Goal: Task Accomplishment & Management: Book appointment/travel/reservation

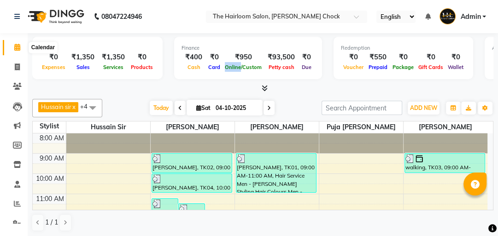
click at [15, 48] on icon at bounding box center [17, 47] width 6 height 7
click at [12, 205] on span at bounding box center [17, 204] width 16 height 11
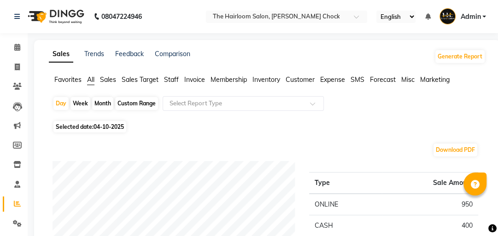
click at [104, 102] on div "Month" at bounding box center [102, 103] width 21 height 13
select select "10"
select select "2025"
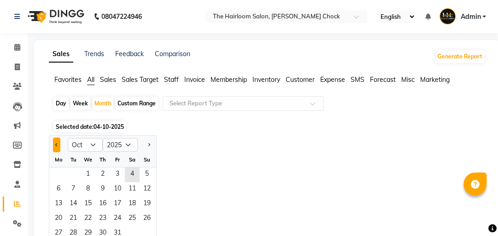
click at [53, 147] on button "Previous month" at bounding box center [56, 145] width 7 height 15
select select "9"
click at [59, 174] on span "1" at bounding box center [58, 175] width 15 height 15
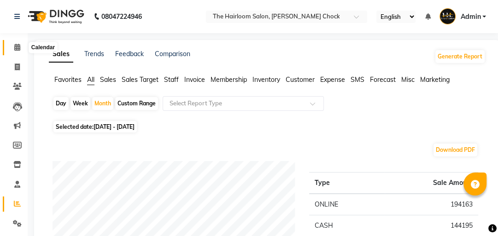
click at [17, 48] on icon at bounding box center [17, 47] width 6 height 7
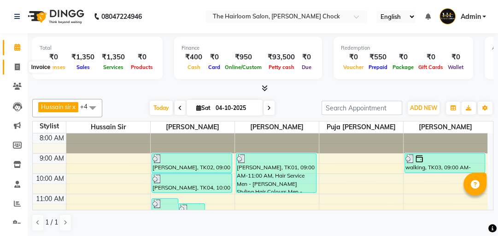
click at [13, 62] on span at bounding box center [17, 67] width 16 height 11
select select "service"
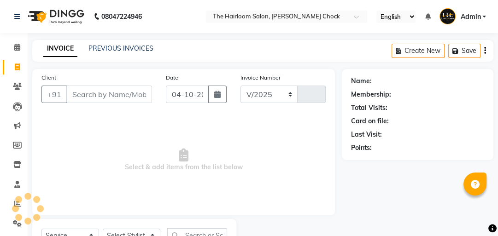
select select "5926"
type input "4071"
click at [81, 90] on input "Client" at bounding box center [109, 95] width 86 height 18
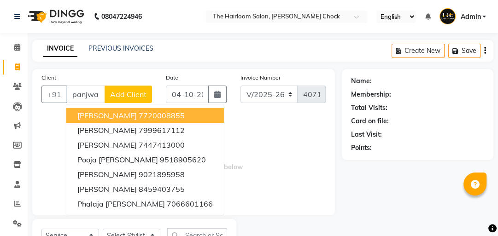
click at [113, 119] on span "[PERSON_NAME]" at bounding box center [106, 115] width 59 height 9
type input "7720008855"
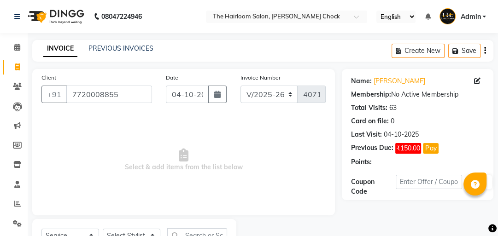
scroll to position [41, 0]
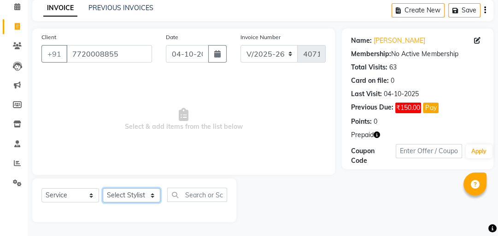
click at [147, 198] on select "Select Stylist [PERSON_NAME] [PERSON_NAME] [PERSON_NAME] sir puja [PERSON_NAME]…" at bounding box center [132, 195] width 58 height 14
select select "41757"
click at [103, 189] on select "Select Stylist [PERSON_NAME] [PERSON_NAME] [PERSON_NAME] sir puja [PERSON_NAME]…" at bounding box center [132, 195] width 58 height 14
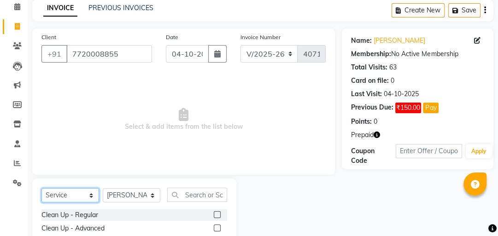
click at [85, 197] on select "Select Service Product Membership Package Voucher Prepaid Gift Card" at bounding box center [70, 195] width 58 height 14
select select "P"
click at [41, 189] on select "Select Service Product Membership Package Voucher Prepaid Gift Card" at bounding box center [70, 195] width 58 height 14
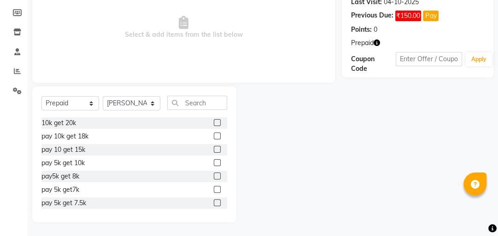
click at [214, 147] on label at bounding box center [217, 149] width 7 height 7
click at [214, 147] on input "checkbox" at bounding box center [217, 150] width 6 height 6
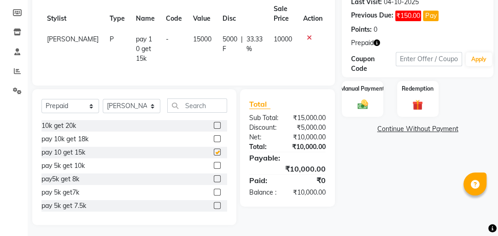
checkbox input "false"
click at [350, 113] on div "Manual Payment" at bounding box center [362, 99] width 43 height 38
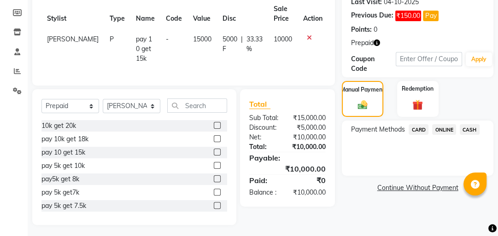
click at [447, 129] on span "ONLINE" at bounding box center [444, 129] width 24 height 11
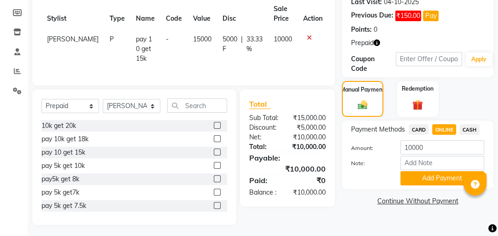
click at [472, 121] on div "Payment Methods CARD ONLINE CASH Amount: 10000 Note: Add Payment" at bounding box center [418, 155] width 152 height 69
click at [468, 127] on span "CASH" at bounding box center [470, 129] width 20 height 11
click at [446, 172] on button "Add Payment" at bounding box center [442, 178] width 84 height 14
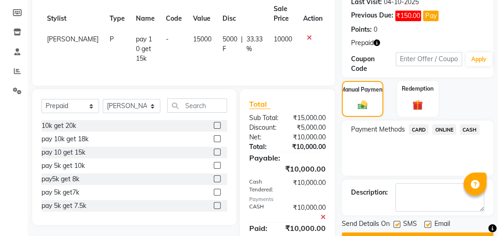
scroll to position [172, 0]
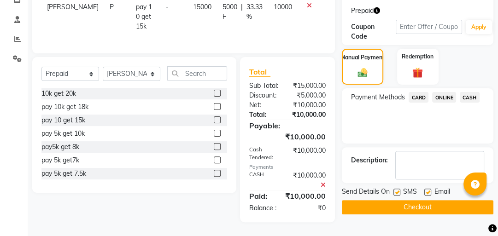
click at [395, 189] on label at bounding box center [397, 192] width 7 height 7
click at [395, 190] on input "checkbox" at bounding box center [397, 193] width 6 height 6
click at [395, 189] on label at bounding box center [397, 192] width 7 height 7
click at [395, 190] on input "checkbox" at bounding box center [397, 193] width 6 height 6
checkbox input "true"
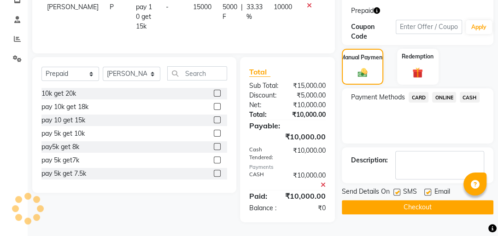
click at [400, 200] on button "Checkout" at bounding box center [418, 207] width 152 height 14
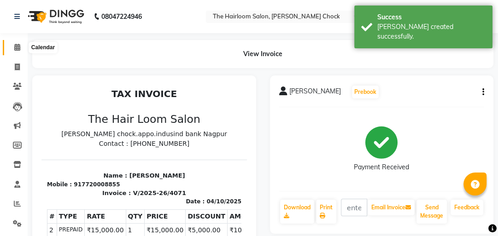
click at [21, 44] on span at bounding box center [17, 47] width 16 height 11
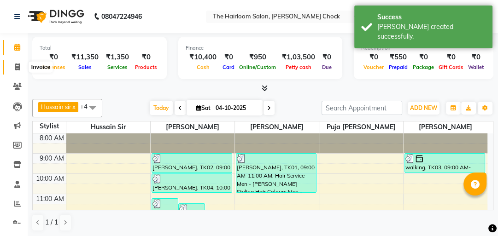
click at [18, 63] on span at bounding box center [17, 67] width 16 height 11
select select "service"
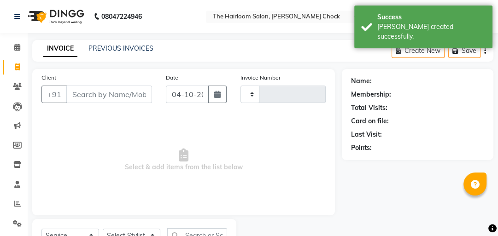
click at [123, 92] on input "Client" at bounding box center [109, 95] width 86 height 18
type input "4072"
select select "5926"
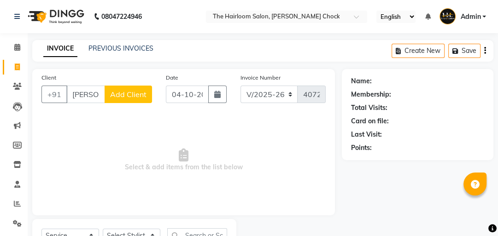
drag, startPoint x: 97, startPoint y: 96, endPoint x: 75, endPoint y: 96, distance: 21.7
click at [75, 96] on input "panjawani" at bounding box center [85, 95] width 39 height 18
type input "i"
click at [88, 97] on input "i" at bounding box center [109, 95] width 86 height 18
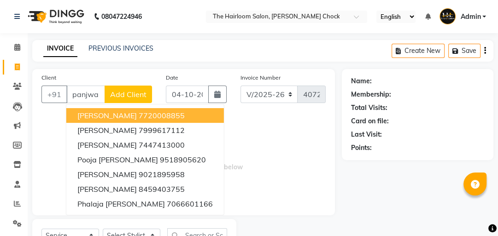
click at [102, 116] on span "[PERSON_NAME]" at bounding box center [106, 115] width 59 height 9
type input "7720008855"
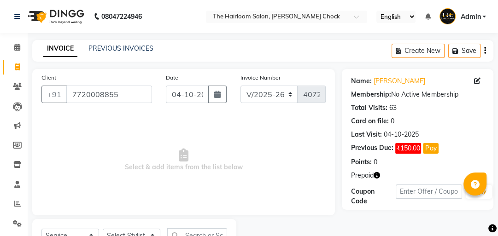
scroll to position [41, 0]
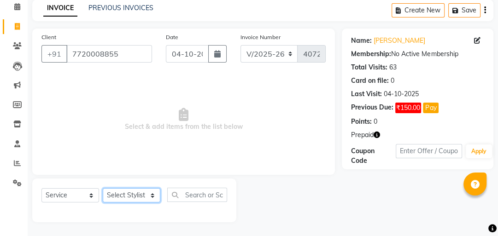
click at [135, 198] on select "Select Stylist [PERSON_NAME] [PERSON_NAME] [PERSON_NAME] sir puja [PERSON_NAME]…" at bounding box center [132, 195] width 58 height 14
select select "41757"
click at [103, 189] on select "Select Stylist [PERSON_NAME] [PERSON_NAME] [PERSON_NAME] sir puja [PERSON_NAME]…" at bounding box center [132, 195] width 58 height 14
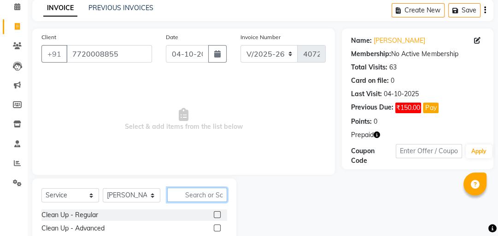
click at [197, 193] on input "text" at bounding box center [197, 195] width 60 height 14
type input "blo"
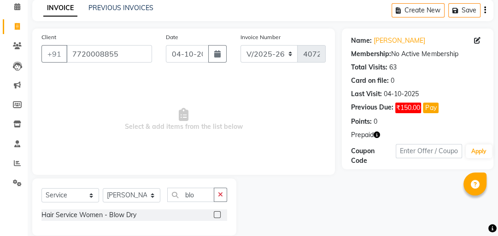
click at [215, 214] on label at bounding box center [217, 215] width 7 height 7
click at [215, 214] on input "checkbox" at bounding box center [217, 215] width 6 height 6
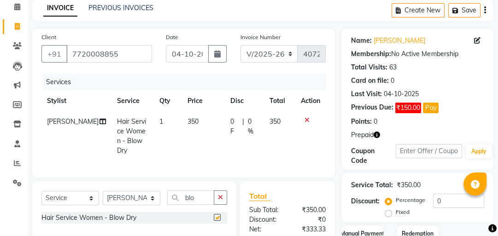
checkbox input "false"
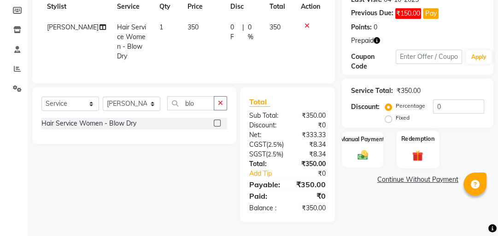
click at [412, 149] on img at bounding box center [418, 156] width 18 height 14
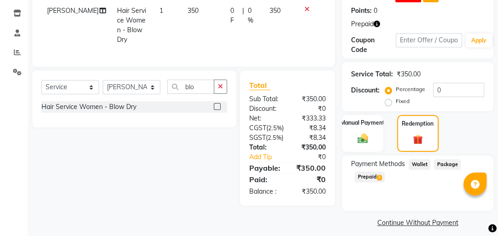
click at [376, 176] on span "Prepaid 3" at bounding box center [370, 177] width 30 height 11
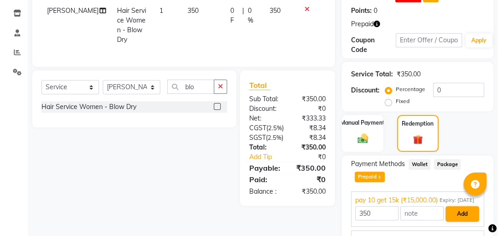
scroll to position [231, 0]
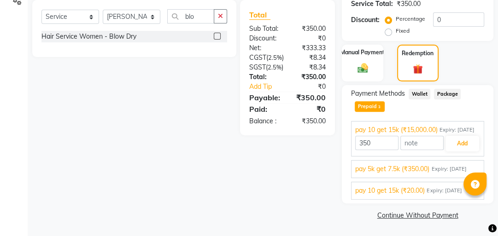
click at [446, 167] on span "Expiry: 17-02-2026" at bounding box center [448, 169] width 35 height 8
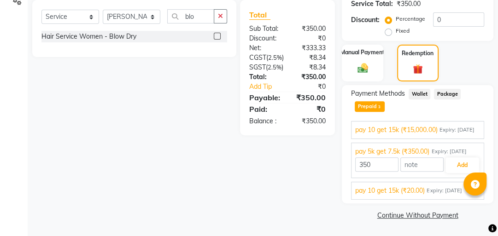
click at [392, 189] on span "pay 10 get 15k (₹20.00)" at bounding box center [390, 191] width 70 height 10
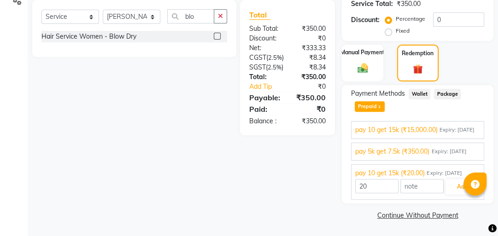
click at [412, 157] on div "pay 5k get 7.5k (₹350.00) Expiry: 17-02-2026 350 Add" at bounding box center [417, 152] width 133 height 18
click at [412, 153] on span "pay 5k get 7.5k (₹350.00)" at bounding box center [392, 152] width 74 height 10
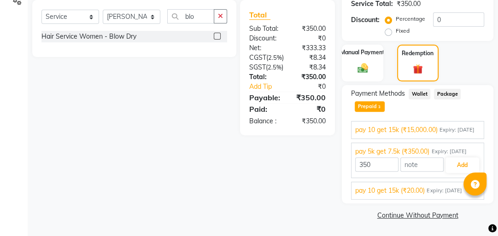
click at [411, 130] on span "pay 10 get 15k (₹15,000.00)" at bounding box center [396, 130] width 82 height 10
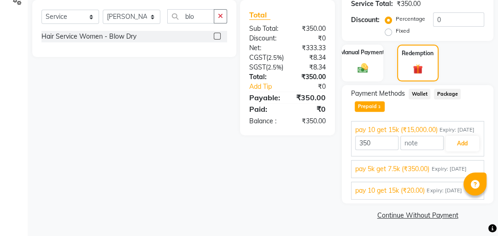
click at [422, 170] on span "pay 5k get 7.5k (₹350.00)" at bounding box center [392, 170] width 74 height 10
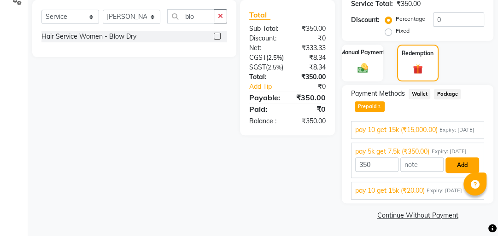
click at [464, 167] on button "Add" at bounding box center [463, 166] width 34 height 16
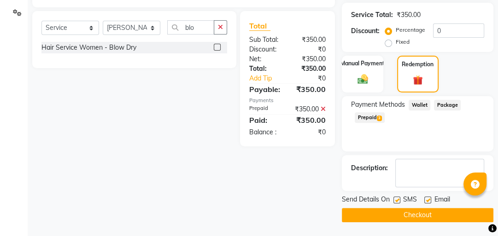
scroll to position [210, 0]
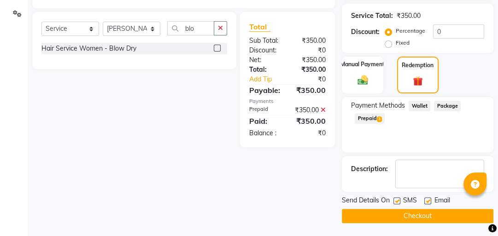
click at [396, 199] on label at bounding box center [397, 201] width 7 height 7
click at [396, 199] on input "checkbox" at bounding box center [397, 202] width 6 height 6
checkbox input "false"
click at [428, 199] on label at bounding box center [427, 201] width 7 height 7
click at [428, 199] on input "checkbox" at bounding box center [427, 202] width 6 height 6
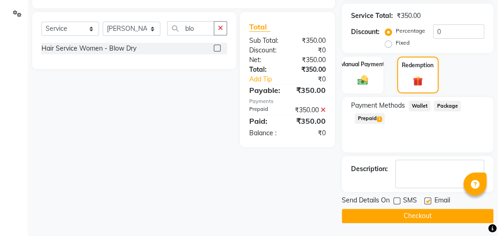
checkbox input "false"
click at [416, 212] on button "Checkout" at bounding box center [418, 216] width 152 height 14
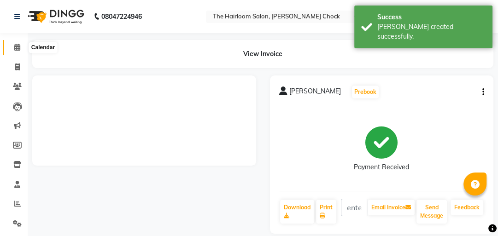
click at [12, 50] on span at bounding box center [17, 47] width 16 height 11
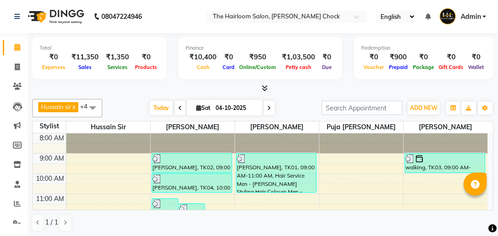
click at [196, 109] on icon at bounding box center [198, 108] width 5 height 6
select select "10"
select select "2025"
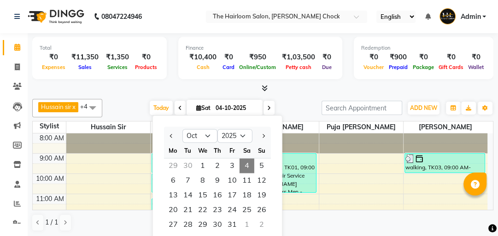
click at [186, 164] on div "30" at bounding box center [188, 166] width 15 height 15
type input "30-09-2025"
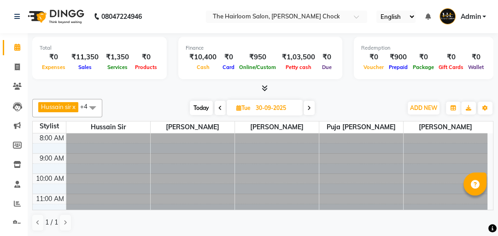
click at [239, 107] on icon at bounding box center [238, 108] width 5 height 6
select select "9"
select select "2025"
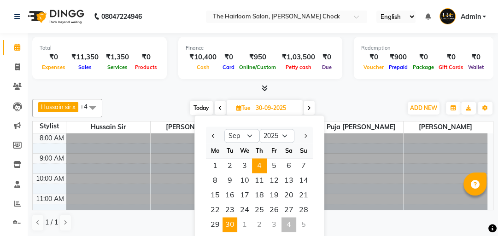
click at [256, 166] on span "4" at bounding box center [259, 166] width 15 height 15
type input "04-09-2025"
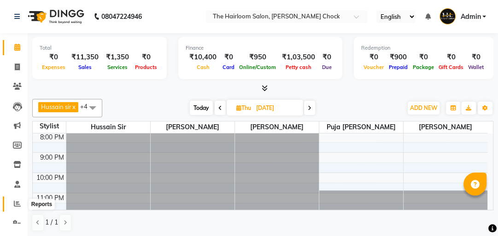
click at [18, 204] on icon at bounding box center [17, 203] width 7 height 7
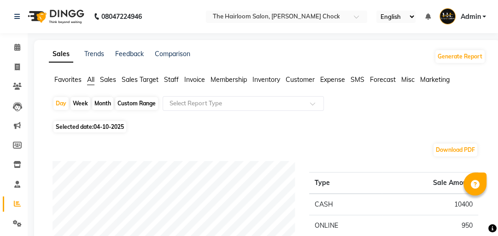
click at [101, 103] on div "Month" at bounding box center [102, 103] width 21 height 13
select select "10"
select select "2025"
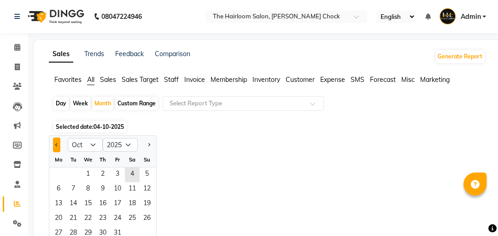
click at [59, 146] on button "Previous month" at bounding box center [56, 145] width 7 height 15
select select "9"
click at [58, 175] on span "1" at bounding box center [58, 175] width 15 height 15
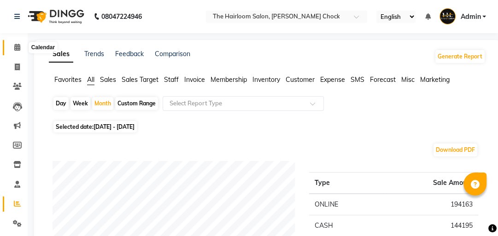
click at [17, 48] on icon at bounding box center [17, 47] width 6 height 7
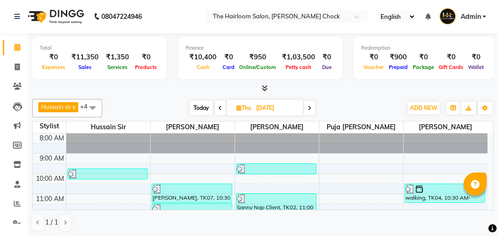
click at [260, 105] on input "04-09-2025" at bounding box center [276, 108] width 46 height 14
select select "9"
select select "2025"
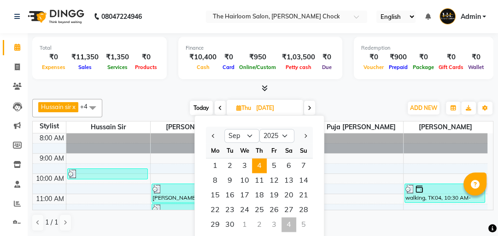
click at [257, 166] on span "4" at bounding box center [259, 166] width 15 height 15
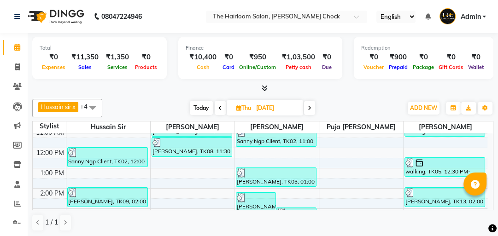
scroll to position [111, 0]
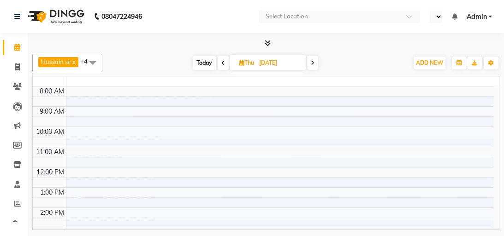
select select "en"
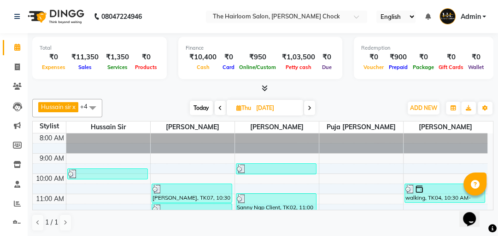
click at [309, 108] on icon at bounding box center [310, 109] width 4 height 6
type input "05-09-2025"
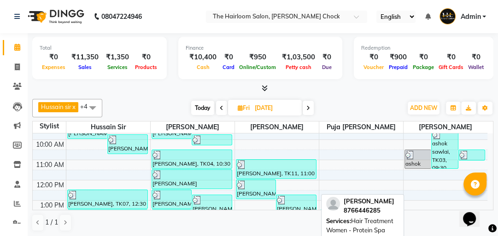
scroll to position [71, 0]
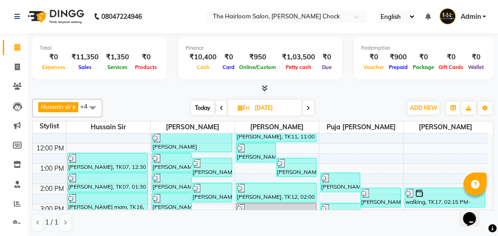
click at [275, 105] on input "05-09-2025" at bounding box center [275, 108] width 46 height 14
select select "9"
select select "2025"
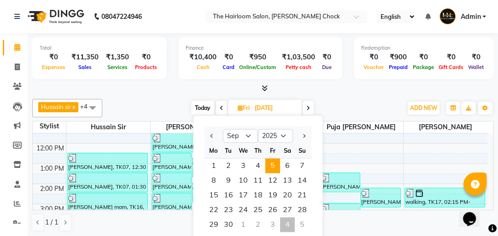
click at [275, 159] on span "5" at bounding box center [272, 166] width 15 height 15
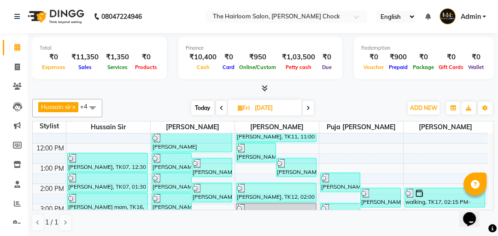
click at [312, 103] on span at bounding box center [308, 108] width 11 height 14
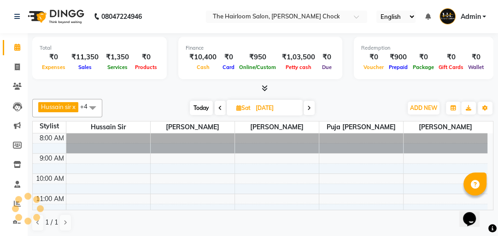
scroll to position [182, 0]
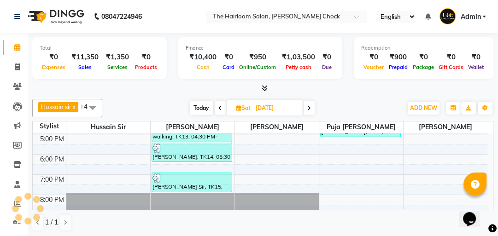
click at [311, 106] on icon at bounding box center [309, 109] width 4 height 6
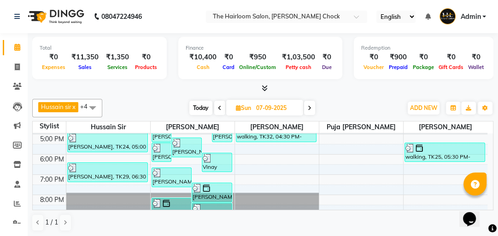
click at [310, 111] on span at bounding box center [309, 108] width 11 height 14
type input "[DATE]"
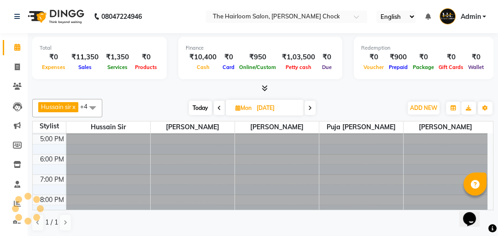
scroll to position [0, 0]
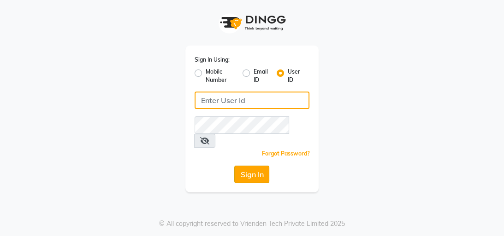
type input "hairloomsalon"
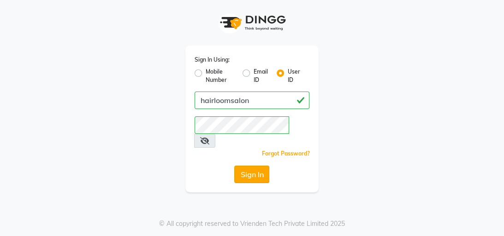
drag, startPoint x: 241, startPoint y: 154, endPoint x: 246, endPoint y: 159, distance: 7.8
click at [245, 159] on div "Sign In Using: Mobile Number Email ID User ID hairloomsalon Remember me Forgot …" at bounding box center [252, 119] width 134 height 147
click at [246, 166] on button "Sign In" at bounding box center [251, 175] width 35 height 18
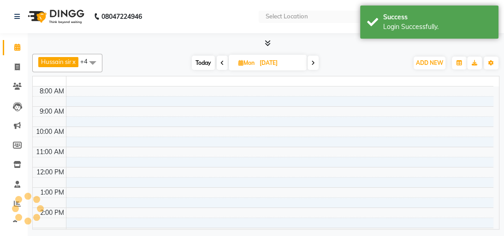
select select "en"
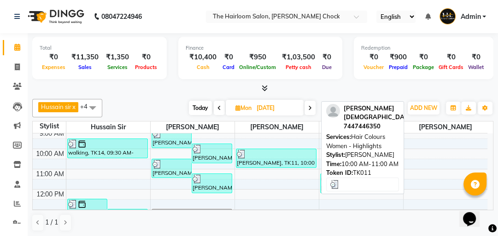
scroll to position [23, 0]
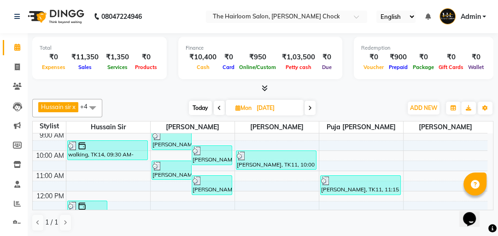
click at [311, 106] on icon at bounding box center [310, 109] width 4 height 6
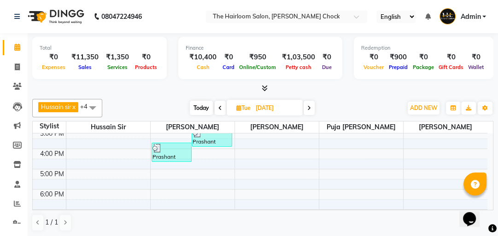
scroll to position [108, 0]
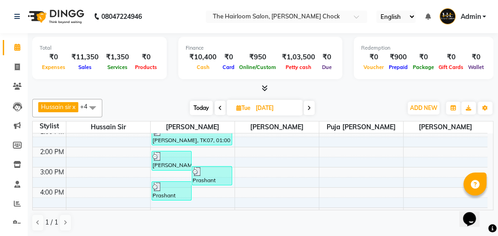
click at [312, 108] on span at bounding box center [309, 108] width 11 height 14
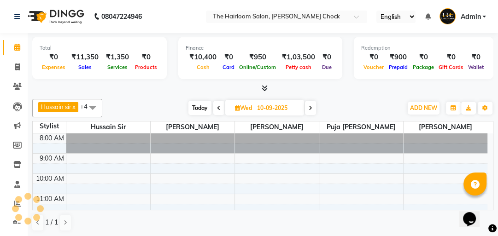
scroll to position [182, 0]
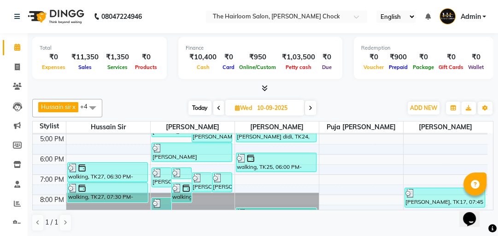
click at [311, 109] on icon at bounding box center [311, 109] width 4 height 6
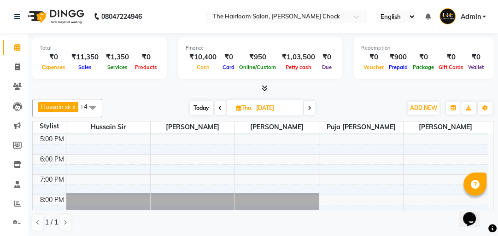
click at [311, 109] on icon at bounding box center [310, 109] width 4 height 6
click at [311, 110] on span at bounding box center [309, 108] width 11 height 14
click at [311, 110] on icon at bounding box center [310, 109] width 4 height 6
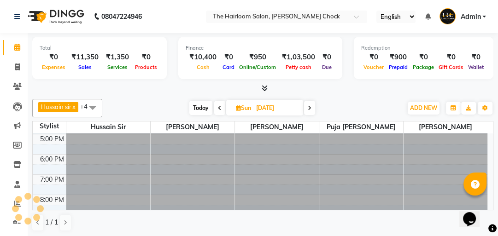
click at [311, 110] on icon at bounding box center [310, 109] width 4 height 6
type input "17-09-2025"
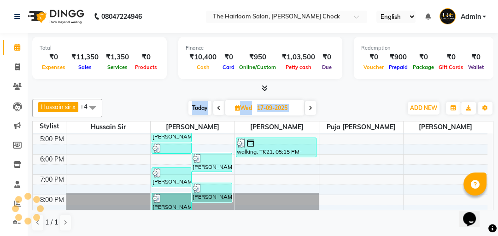
click at [273, 108] on input "17-09-2025" at bounding box center [277, 108] width 46 height 14
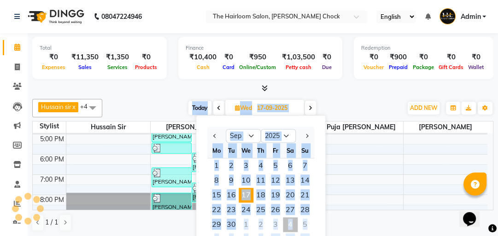
click at [251, 192] on span "17" at bounding box center [246, 195] width 15 height 15
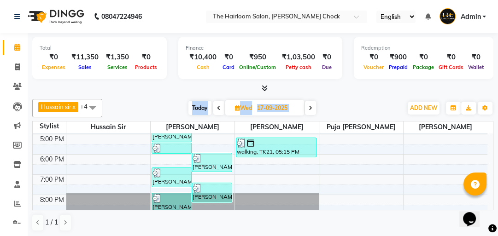
scroll to position [0, 0]
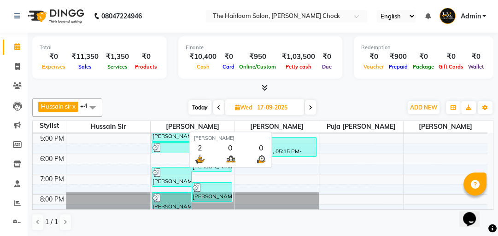
click at [265, 121] on span "[PERSON_NAME]" at bounding box center [277, 127] width 84 height 12
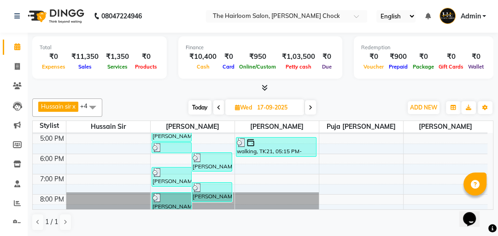
click at [266, 111] on input "17-09-2025" at bounding box center [277, 108] width 46 height 14
select select "9"
select select "2025"
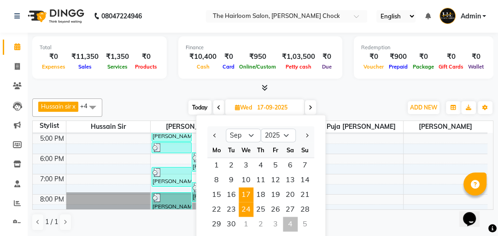
click at [243, 209] on span "24" at bounding box center [246, 209] width 15 height 15
type input "[DATE]"
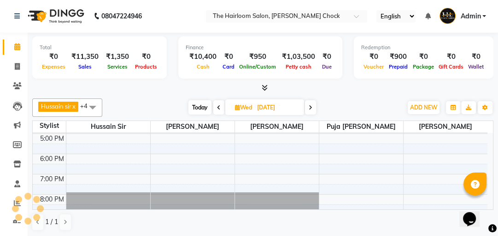
scroll to position [182, 0]
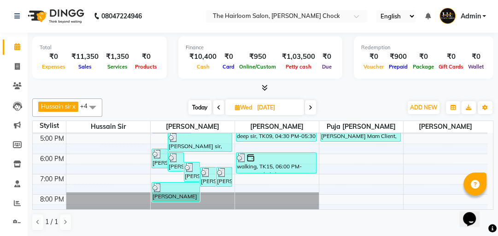
click at [259, 105] on input "[DATE]" at bounding box center [277, 108] width 46 height 14
select select "9"
select select "2025"
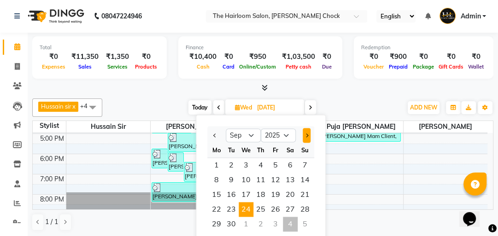
click at [309, 135] on button "Next month" at bounding box center [307, 135] width 8 height 15
select select "10"
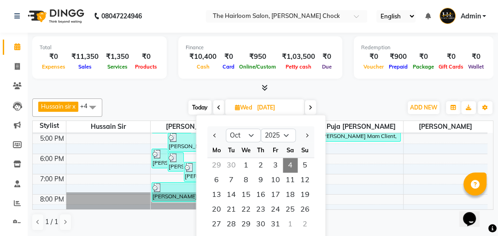
click at [288, 166] on span "4" at bounding box center [290, 165] width 15 height 15
type input "04-10-2025"
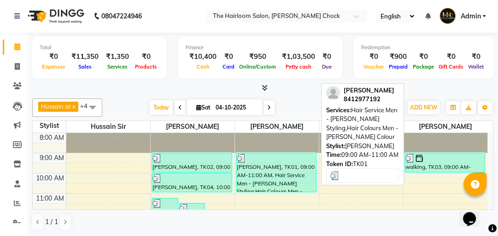
scroll to position [37, 0]
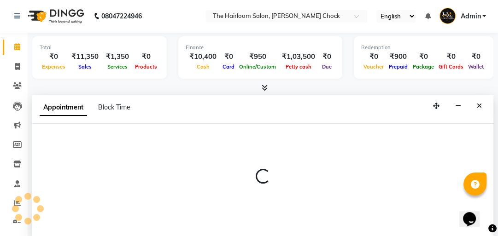
select select "41756"
select select "tentative"
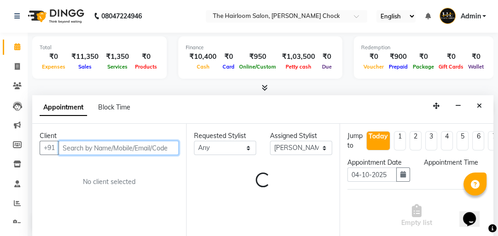
click at [152, 144] on input "text" at bounding box center [119, 148] width 120 height 14
select select "720"
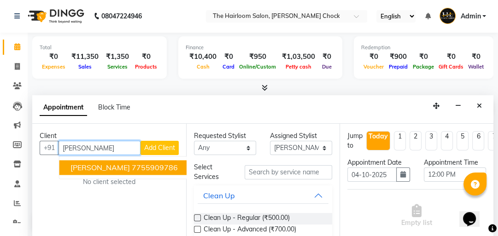
click at [132, 163] on ngb-highlight "7755909786" at bounding box center [155, 167] width 46 height 9
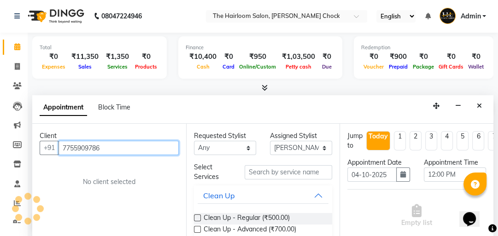
type input "7755909786"
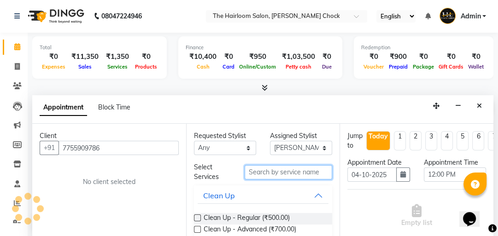
click at [300, 172] on input "text" at bounding box center [289, 172] width 88 height 14
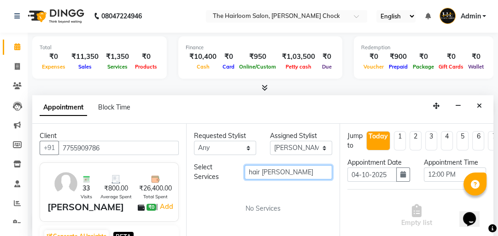
drag, startPoint x: 269, startPoint y: 171, endPoint x: 308, endPoint y: 179, distance: 39.5
click at [273, 171] on input "hair [PERSON_NAME]" at bounding box center [289, 172] width 88 height 14
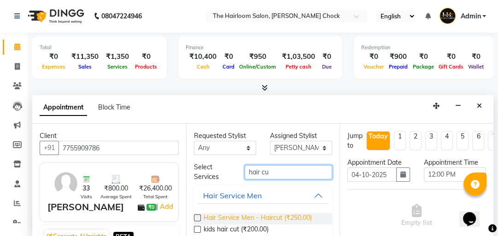
type input "hair cu"
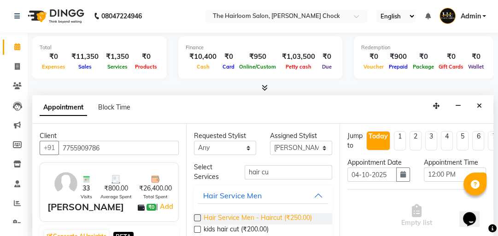
click at [250, 216] on span "Hair Service Men - Haircut (₹250.00)" at bounding box center [258, 219] width 108 height 12
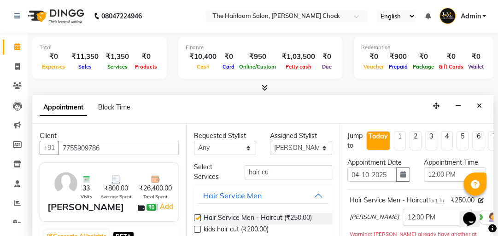
checkbox input "false"
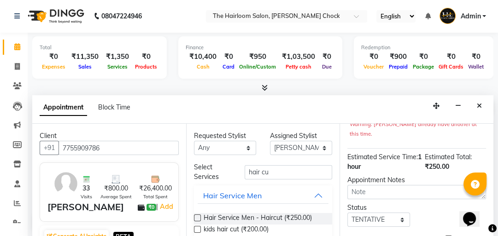
scroll to position [111, 0]
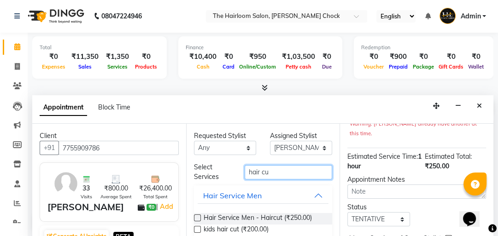
drag, startPoint x: 278, startPoint y: 170, endPoint x: 179, endPoint y: 171, distance: 98.6
click at [191, 175] on div "Select Services hair cu" at bounding box center [263, 172] width 153 height 19
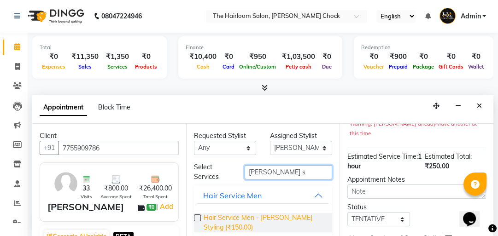
type input "[PERSON_NAME] s"
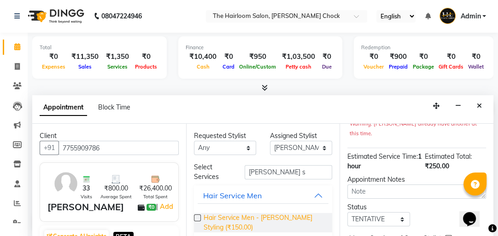
click at [251, 213] on span "Hair Service Men - [PERSON_NAME] Styling (₹150.00)" at bounding box center [265, 222] width 122 height 19
checkbox input "false"
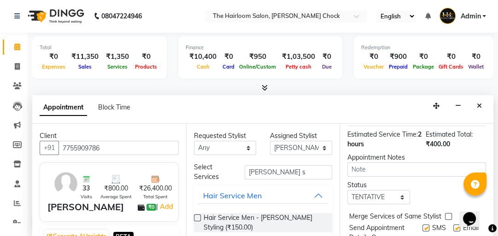
scroll to position [235, 0]
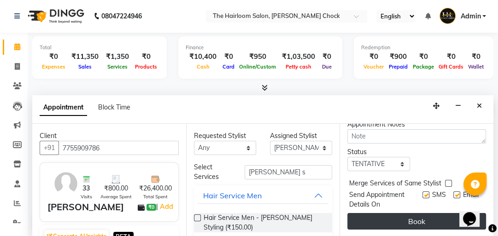
click at [449, 215] on button "Book" at bounding box center [416, 221] width 139 height 17
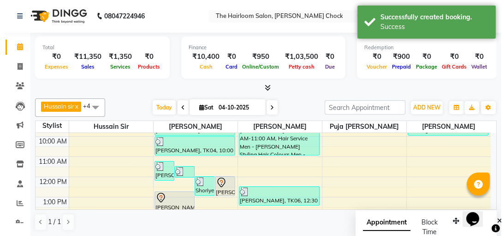
scroll to position [0, 0]
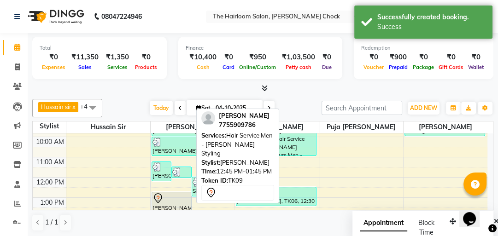
click at [178, 203] on div "[PERSON_NAME], TK09, 12:45 PM-01:45 PM, Hair Service Men - [PERSON_NAME] Styling" at bounding box center [172, 202] width 40 height 18
select select "7"
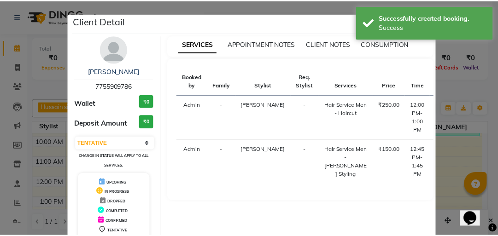
scroll to position [61, 0]
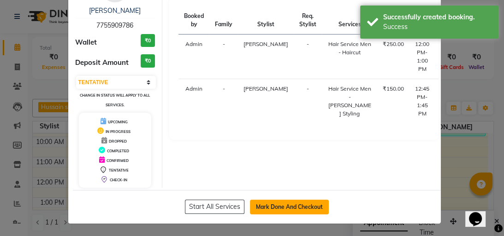
click at [290, 210] on button "Mark Done And Checkout" at bounding box center [289, 207] width 79 height 15
select select "service"
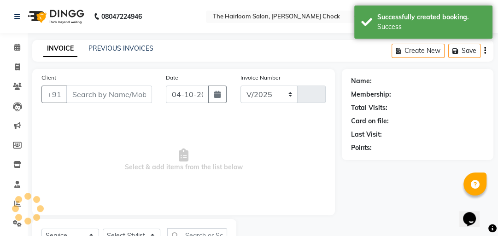
select select "5926"
type input "4073"
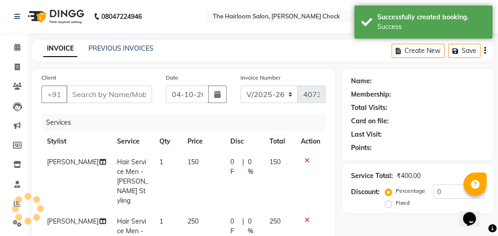
type input "7755909786"
select select "41756"
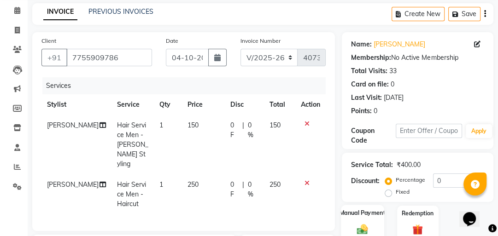
scroll to position [147, 0]
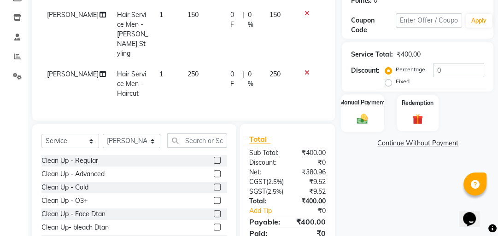
click at [370, 129] on div "Manual Payment" at bounding box center [362, 113] width 43 height 38
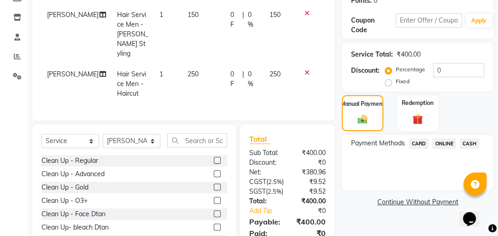
click at [476, 143] on span "CASH" at bounding box center [470, 144] width 20 height 11
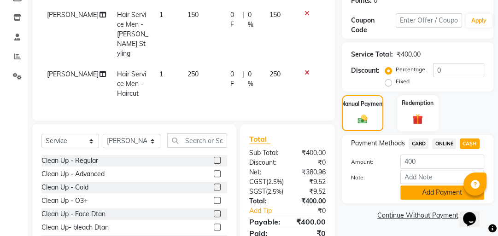
click at [421, 197] on button "Add Payment" at bounding box center [442, 193] width 84 height 14
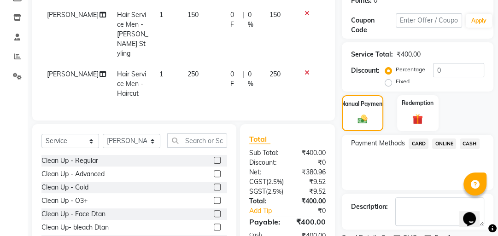
scroll to position [239, 0]
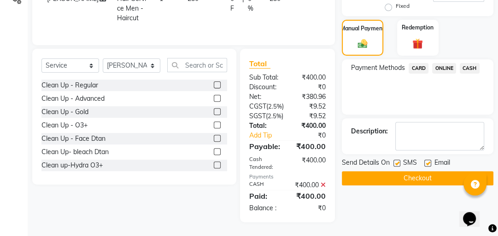
click at [402, 158] on div "SMS" at bounding box center [409, 164] width 31 height 12
click at [399, 171] on div "Name: [PERSON_NAME] Membership: No Active Membership Total Visits: 33 Card on f…" at bounding box center [421, 34] width 159 height 376
click at [396, 171] on button "Checkout" at bounding box center [418, 178] width 152 height 14
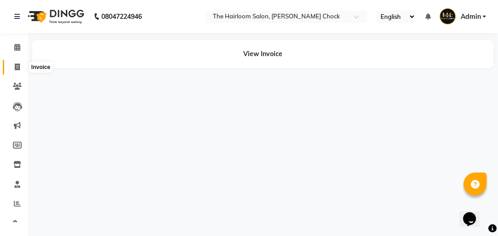
click at [9, 66] on span at bounding box center [17, 67] width 16 height 11
select select "service"
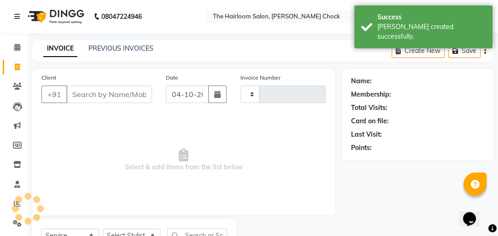
click at [135, 88] on input "Client" at bounding box center [109, 95] width 86 height 18
type input "4074"
select select "5926"
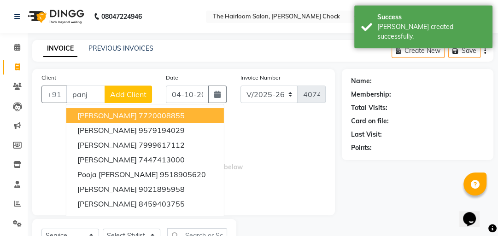
click at [149, 115] on ngb-highlight "7720008855" at bounding box center [162, 115] width 46 height 9
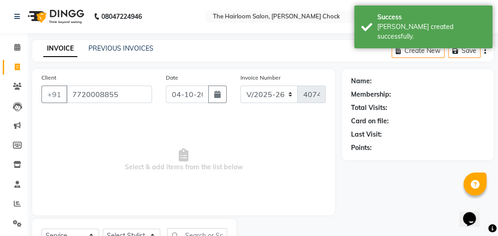
type input "7720008855"
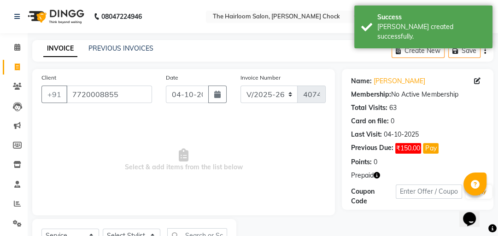
scroll to position [41, 0]
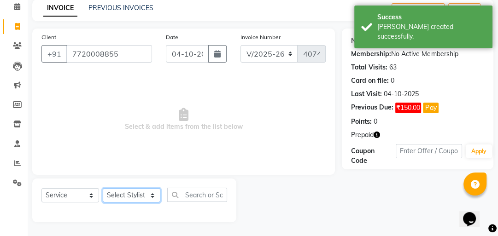
click at [138, 196] on select "Select Stylist [PERSON_NAME] [PERSON_NAME] [PERSON_NAME] sir puja [PERSON_NAME]…" at bounding box center [132, 195] width 58 height 14
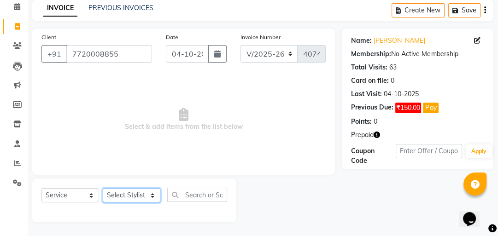
select select "41757"
click at [103, 189] on select "Select Stylist [PERSON_NAME] [PERSON_NAME] [PERSON_NAME] sir puja [PERSON_NAME]…" at bounding box center [132, 195] width 58 height 14
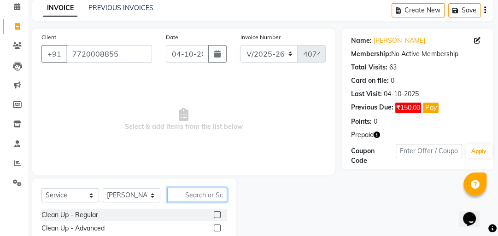
click at [200, 196] on input "text" at bounding box center [197, 195] width 60 height 14
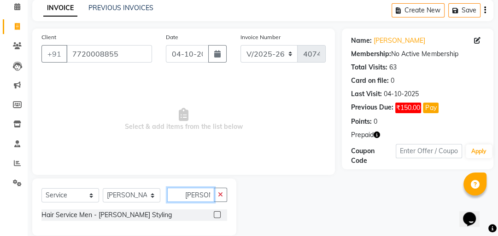
type input "[PERSON_NAME] s"
click at [218, 216] on label at bounding box center [217, 215] width 7 height 7
click at [218, 216] on input "checkbox" at bounding box center [217, 215] width 6 height 6
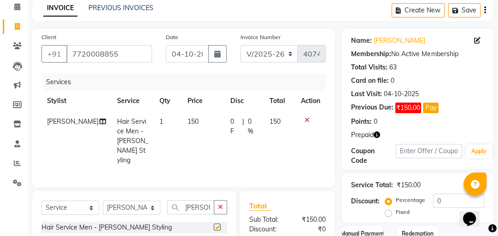
checkbox input "false"
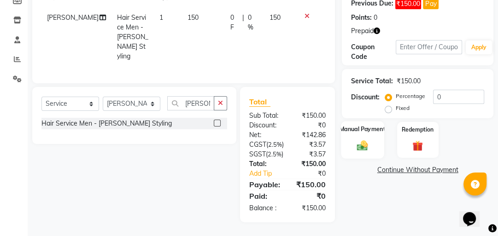
click at [350, 140] on div "Manual Payment" at bounding box center [362, 140] width 43 height 38
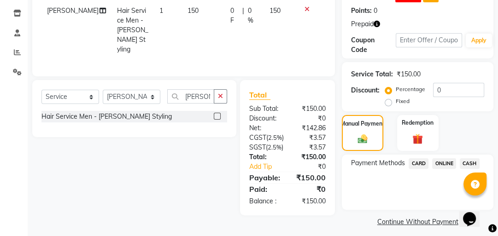
click at [445, 165] on span "ONLINE" at bounding box center [444, 164] width 24 height 11
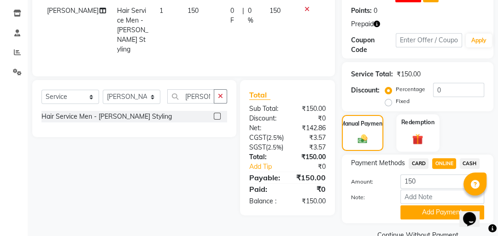
drag, startPoint x: 424, startPoint y: 124, endPoint x: 424, endPoint y: 147, distance: 23.0
click at [424, 127] on div "Redemption" at bounding box center [417, 133] width 43 height 38
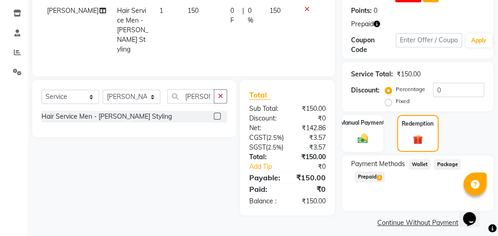
click at [376, 176] on span "Prepaid 2" at bounding box center [370, 177] width 30 height 11
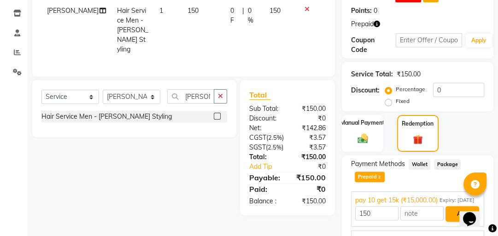
scroll to position [210, 0]
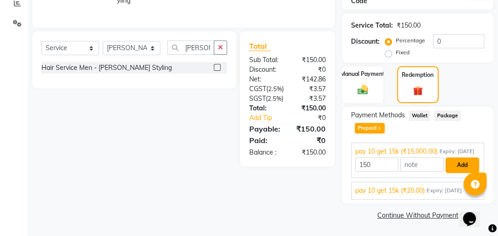
click at [466, 167] on button "Add" at bounding box center [463, 166] width 34 height 16
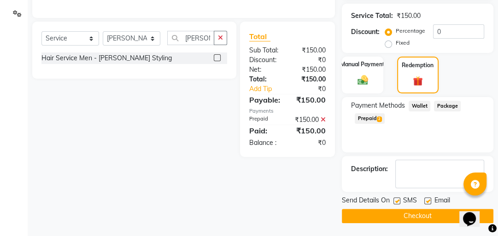
click at [399, 216] on button "Checkout" at bounding box center [418, 216] width 152 height 14
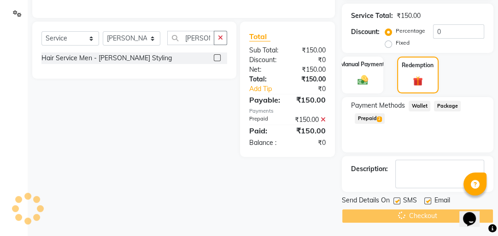
scroll to position [0, 0]
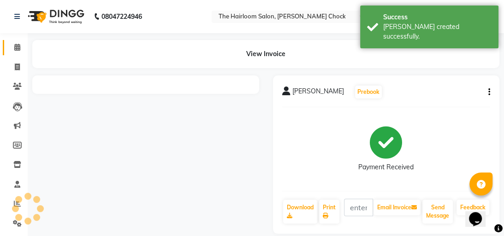
click at [20, 48] on span at bounding box center [17, 47] width 16 height 11
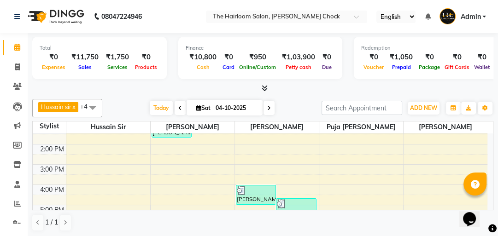
scroll to position [74, 0]
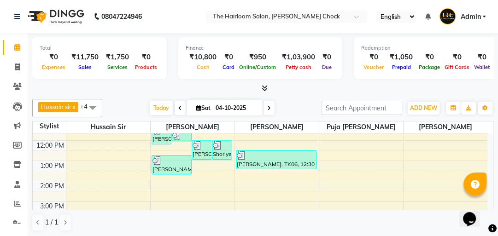
click at [365, 170] on div "8:00 AM 9:00 AM 10:00 AM 11:00 AM 12:00 PM 1:00 PM 2:00 PM 3:00 PM 4:00 PM 5:00…" at bounding box center [260, 222] width 455 height 324
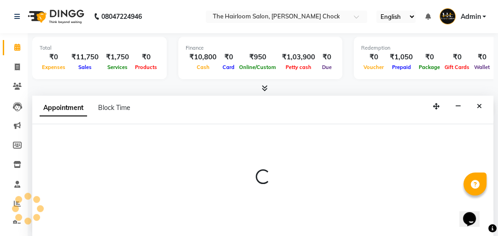
scroll to position [0, 0]
select select "51818"
select select "tentative"
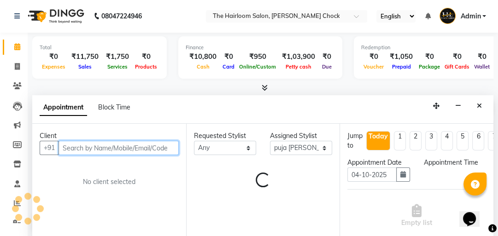
select select "810"
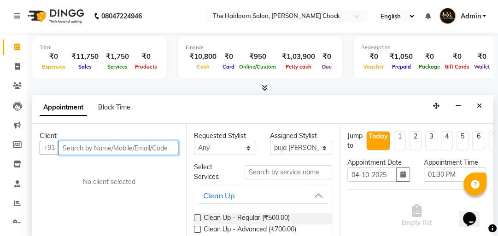
click at [128, 146] on input "text" at bounding box center [119, 148] width 120 height 14
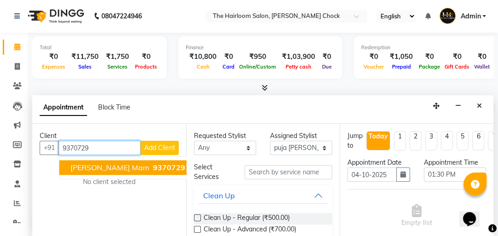
click at [153, 168] on span "9370729" at bounding box center [169, 167] width 32 height 9
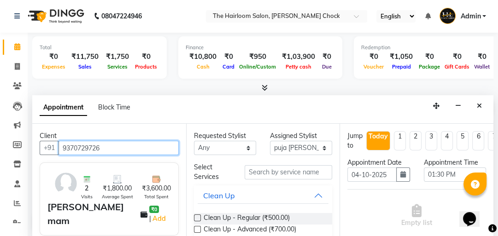
type input "9370729726"
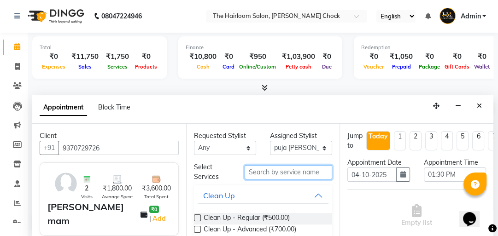
click at [296, 172] on input "text" at bounding box center [289, 172] width 88 height 14
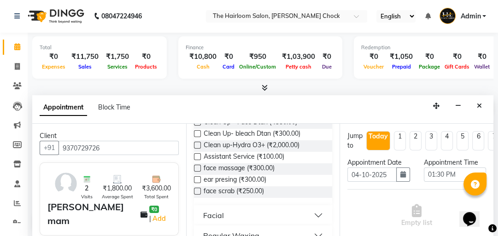
scroll to position [184, 0]
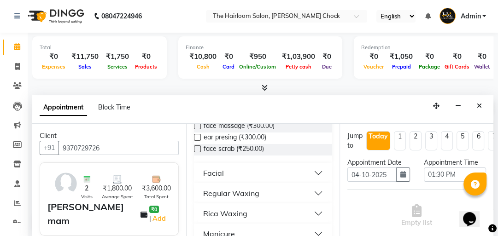
click at [222, 214] on div "Rica Waxing" at bounding box center [225, 213] width 44 height 11
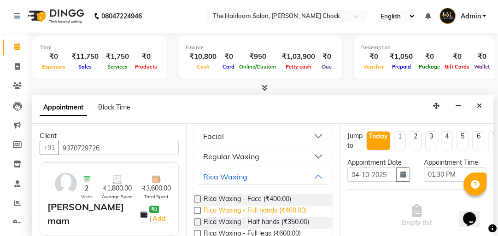
click at [277, 208] on span "Rica Waxing - Full hands (₹400.00)" at bounding box center [255, 212] width 103 height 12
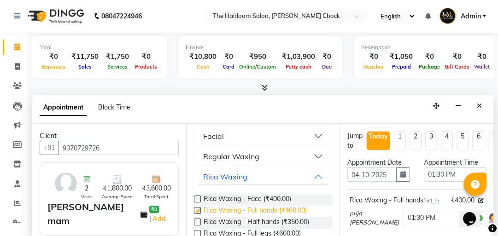
checkbox input "false"
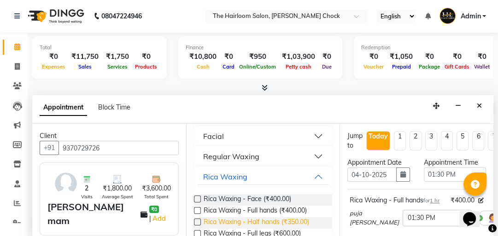
scroll to position [258, 0]
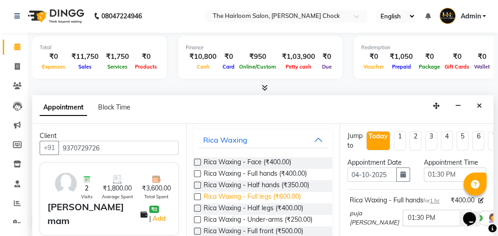
click at [257, 192] on span "Rica Waxing - Full legs (₹600.00)" at bounding box center [252, 198] width 97 height 12
checkbox input "false"
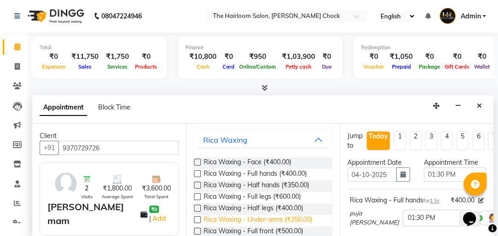
click at [252, 218] on span "Rica Waxing - Under-arms (₹250.00)" at bounding box center [258, 221] width 109 height 12
click at [253, 218] on span "Rica Waxing - Under-arms (₹250.00)" at bounding box center [258, 221] width 109 height 12
checkbox input "false"
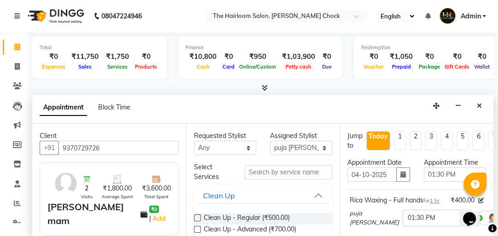
scroll to position [0, 0]
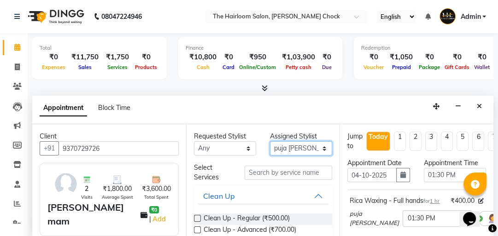
click at [321, 149] on select "Select [PERSON_NAME] [PERSON_NAME] [PERSON_NAME] sir puja [PERSON_NAME] khan" at bounding box center [301, 148] width 62 height 14
select select "41757"
click at [270, 141] on select "Select [PERSON_NAME] [PERSON_NAME] [PERSON_NAME] sir puja [PERSON_NAME] khan" at bounding box center [301, 148] width 62 height 14
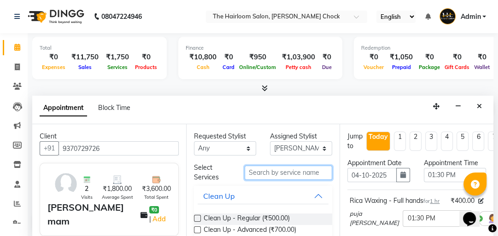
click at [284, 172] on input "text" at bounding box center [289, 173] width 88 height 14
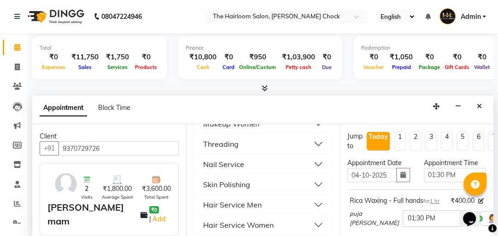
scroll to position [462, 0]
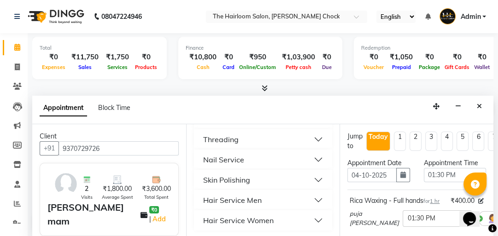
click at [247, 217] on div "Hair Service Women" at bounding box center [238, 220] width 71 height 11
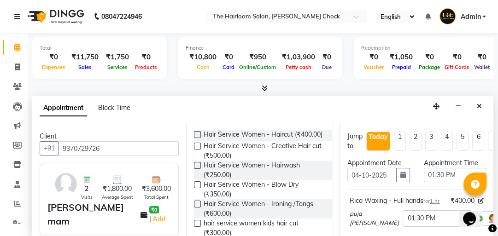
scroll to position [572, 0]
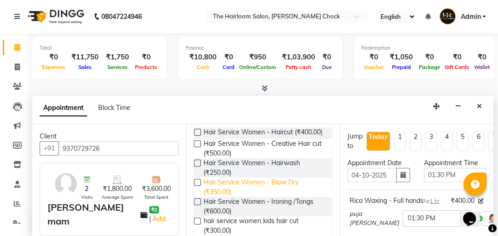
click at [240, 191] on span "Hair Service Women - Blow Dry (₹350.00)" at bounding box center [265, 187] width 122 height 19
checkbox input "false"
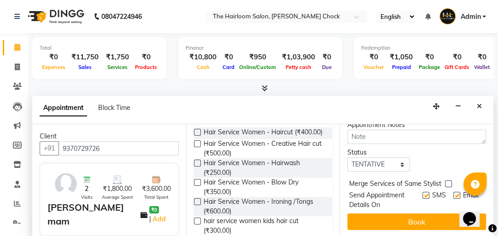
scroll to position [418, 0]
click at [423, 192] on label at bounding box center [426, 195] width 7 height 7
click at [423, 194] on input "checkbox" at bounding box center [426, 197] width 6 height 6
checkbox input "false"
click at [453, 192] on label at bounding box center [456, 195] width 7 height 7
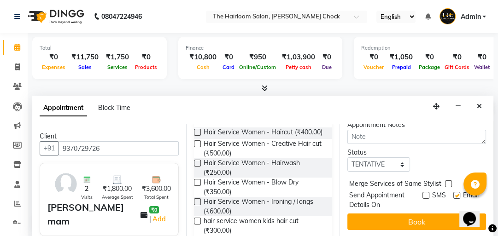
click at [453, 194] on input "checkbox" at bounding box center [456, 197] width 6 height 6
checkbox input "false"
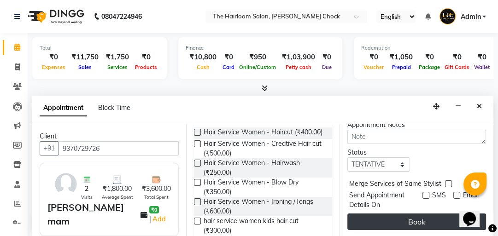
click at [423, 214] on button "Book" at bounding box center [416, 222] width 139 height 17
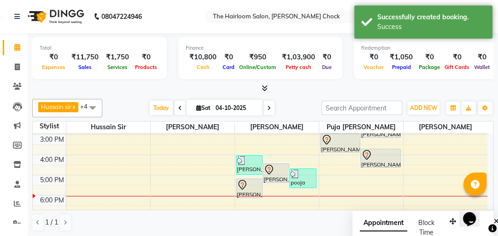
scroll to position [147, 0]
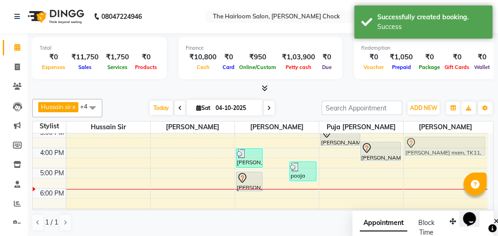
drag, startPoint x: 271, startPoint y: 170, endPoint x: 431, endPoint y: 153, distance: 161.3
click at [431, 153] on tr "[PERSON_NAME], TK04, 11:15 AM-12:15 PM, Hair Service Men - [PERSON_NAME] Stylin…" at bounding box center [260, 148] width 455 height 324
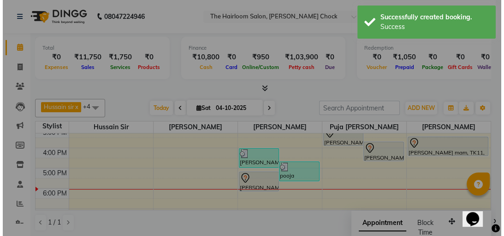
scroll to position [147, 0]
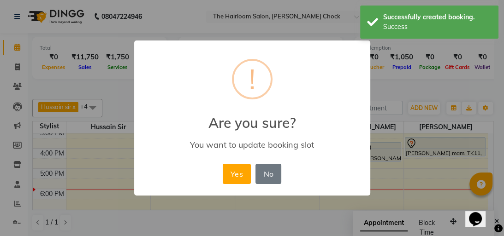
click at [231, 176] on button "Yes" at bounding box center [237, 174] width 28 height 20
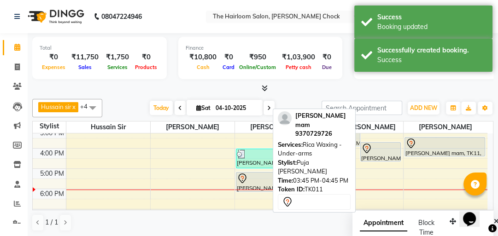
click at [374, 153] on div at bounding box center [380, 148] width 39 height 11
click at [370, 145] on icon at bounding box center [366, 148] width 11 height 11
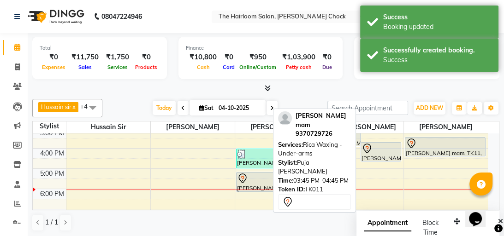
select select "7"
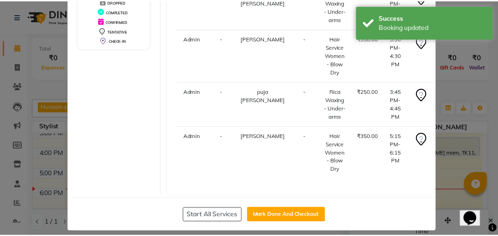
scroll to position [208, 0]
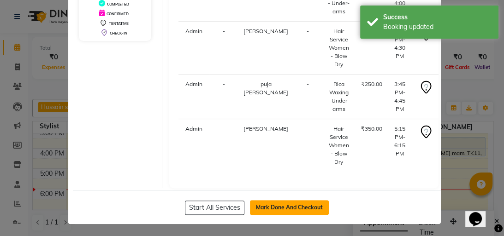
drag, startPoint x: 277, startPoint y: 205, endPoint x: 286, endPoint y: 203, distance: 8.9
click at [279, 205] on button "Mark Done And Checkout" at bounding box center [289, 207] width 79 height 15
select select "service"
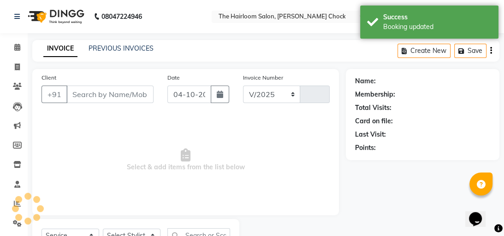
select select "5926"
type input "4075"
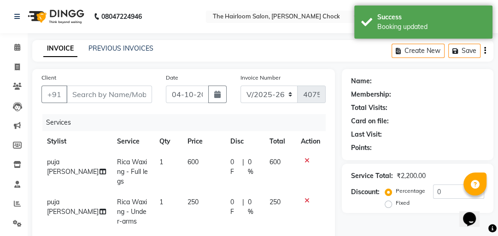
type input "9370729726"
select select "51818"
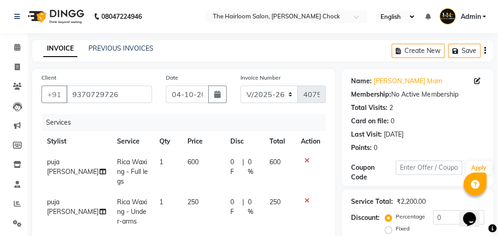
click at [194, 163] on td "600" at bounding box center [203, 172] width 43 height 40
select select "51818"
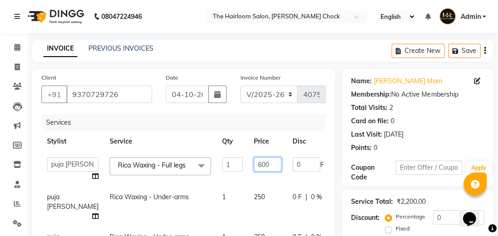
click at [254, 165] on input "600" at bounding box center [268, 165] width 28 height 14
type input "6"
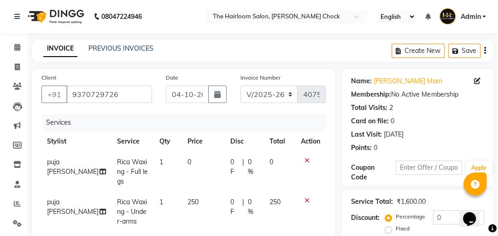
click at [160, 161] on td "1" at bounding box center [168, 172] width 28 height 40
select select "51818"
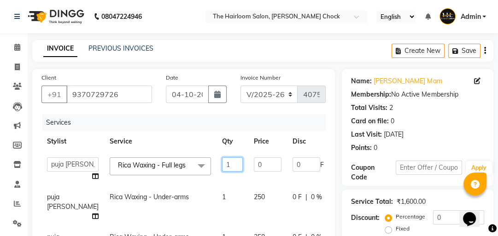
click at [222, 164] on input "1" at bounding box center [232, 165] width 21 height 14
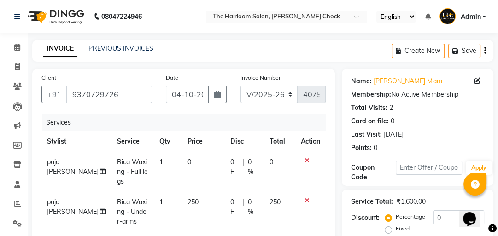
click at [191, 162] on td "0" at bounding box center [203, 172] width 43 height 40
select select "51818"
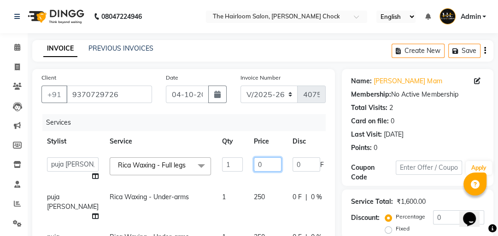
click at [254, 167] on input "0" at bounding box center [268, 165] width 28 height 14
type input "1400"
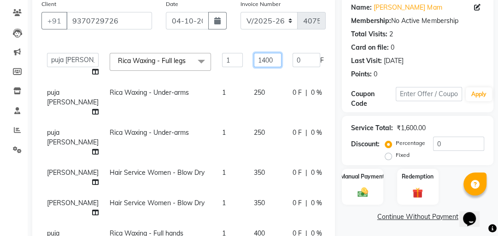
scroll to position [111, 0]
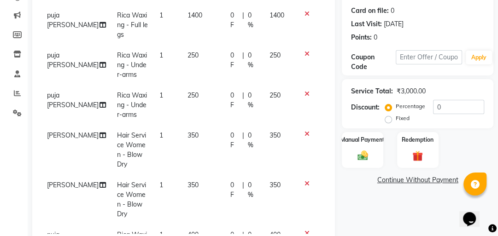
click at [243, 188] on tbody "puja [PERSON_NAME] Rica Waxing - Full legs 1 1400 0 F | 0 % 1400 puja [PERSON_N…" at bounding box center [183, 135] width 284 height 260
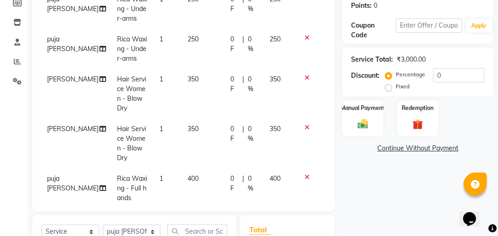
scroll to position [184, 0]
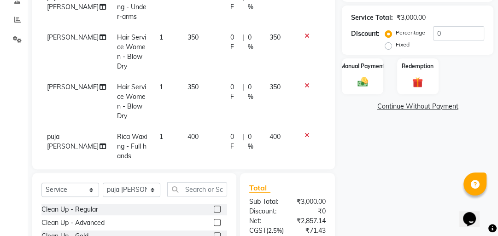
click at [195, 127] on td "400" at bounding box center [203, 147] width 43 height 40
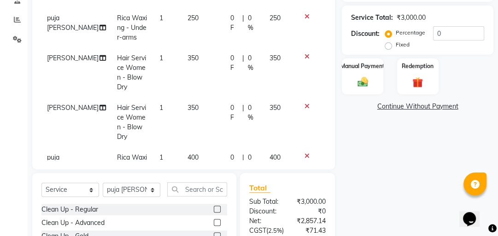
select select "51818"
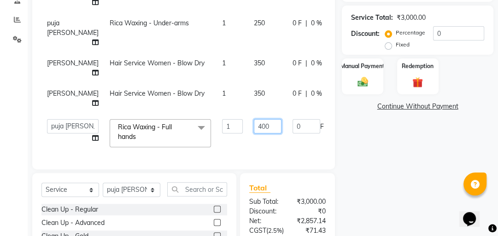
click at [254, 123] on input "400" at bounding box center [268, 126] width 28 height 14
type input "4"
type input "1000"
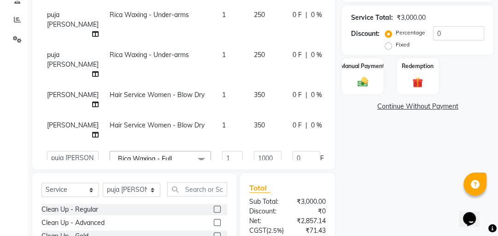
click at [242, 126] on tr "[PERSON_NAME] Hair Service Women - Blow Dry 1 350 0 F | 0 % 350" at bounding box center [235, 130] width 388 height 30
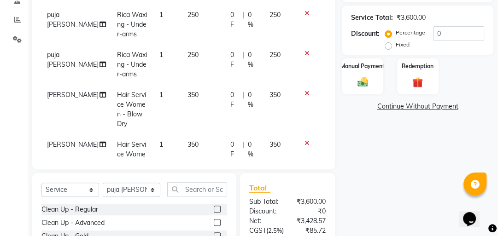
click at [188, 141] on span "350" at bounding box center [193, 145] width 11 height 8
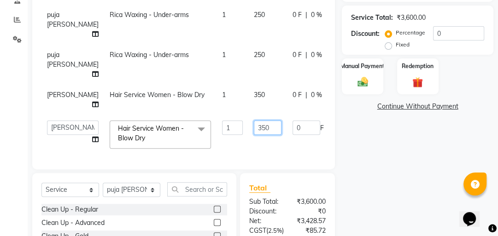
click at [254, 128] on input "350" at bounding box center [268, 128] width 28 height 14
type input "3"
type input "300"
click at [245, 93] on tr "[PERSON_NAME] Hair Service Women - Blow Dry 1 350 0 F | 0 % 350" at bounding box center [235, 100] width 388 height 30
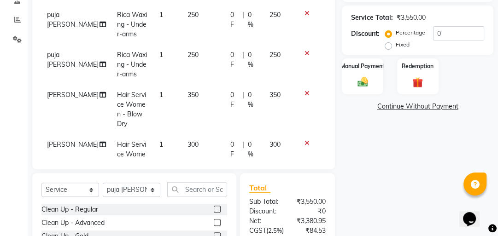
click at [192, 95] on td "350" at bounding box center [203, 110] width 43 height 50
select select "41757"
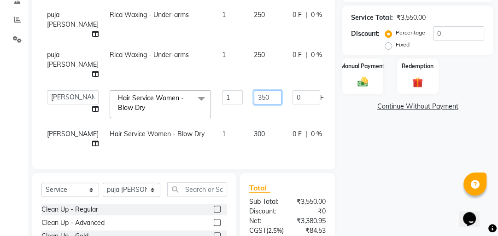
click at [258, 98] on input "350" at bounding box center [268, 97] width 28 height 14
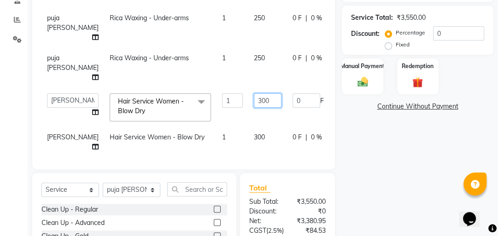
click at [256, 103] on input "300" at bounding box center [268, 101] width 28 height 14
click at [255, 102] on input "300" at bounding box center [268, 101] width 28 height 14
type input "3"
type input "250"
click at [245, 136] on tr "[PERSON_NAME] Hair Service Women - Blow Dry 1 300 0 F | 0 % 300" at bounding box center [235, 142] width 388 height 30
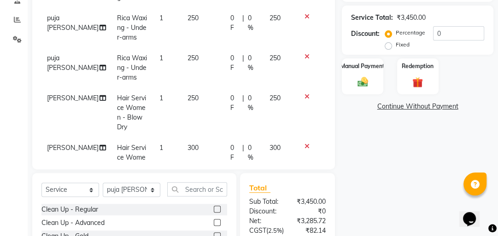
click at [199, 138] on td "300" at bounding box center [203, 163] width 43 height 50
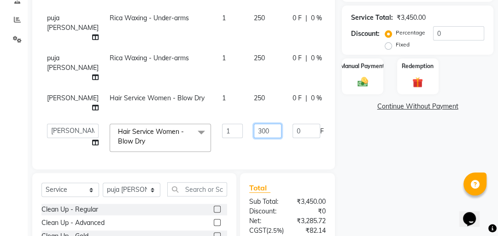
click at [254, 130] on input "300" at bounding box center [268, 131] width 28 height 14
type input "3"
type input "250"
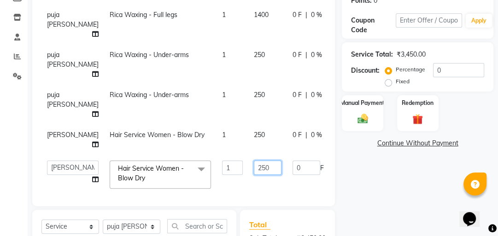
scroll to position [221, 0]
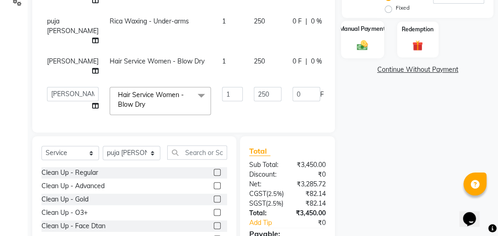
click at [372, 50] on div "Manual Payment" at bounding box center [362, 40] width 43 height 38
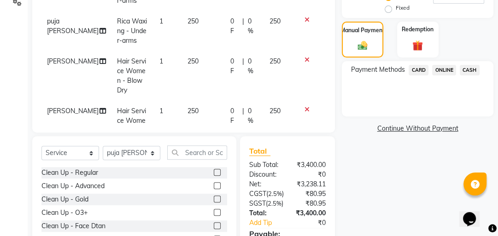
scroll to position [147, 0]
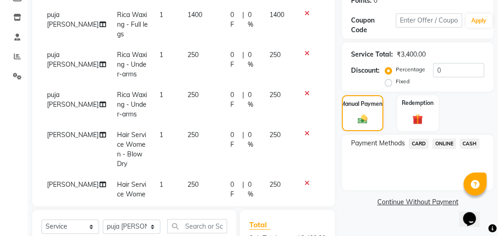
click at [193, 97] on td "250" at bounding box center [203, 105] width 43 height 40
select select "51818"
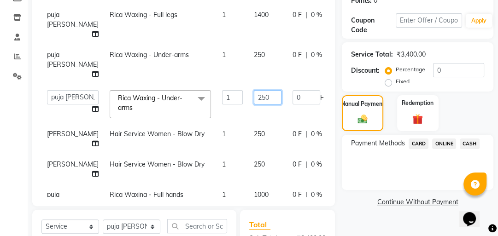
click at [256, 101] on input "250" at bounding box center [268, 97] width 28 height 14
type input "200"
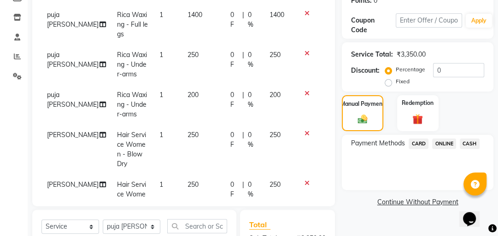
click at [244, 56] on tr "puja [PERSON_NAME] Rica Waxing - Under-arms 1 250 0 F | 0 % 250" at bounding box center [183, 65] width 284 height 40
click at [197, 54] on td "250" at bounding box center [203, 65] width 43 height 40
select select "51818"
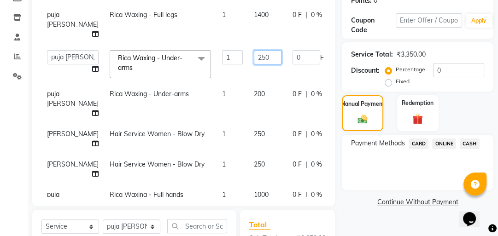
click at [254, 55] on input "250" at bounding box center [268, 57] width 28 height 14
type input "2"
type input "200"
click at [354, 120] on img at bounding box center [362, 120] width 17 height 12
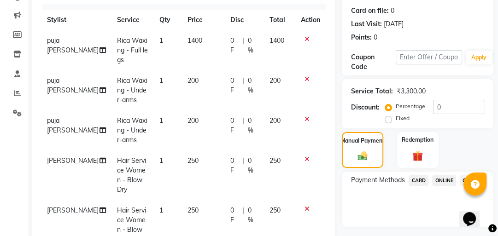
scroll to position [0, 0]
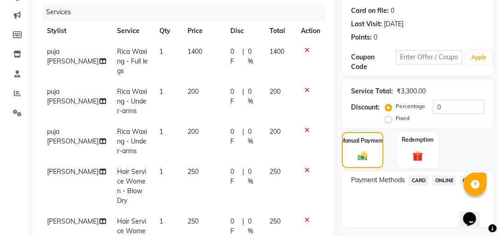
click at [203, 53] on td "1400" at bounding box center [203, 61] width 43 height 40
select select "51818"
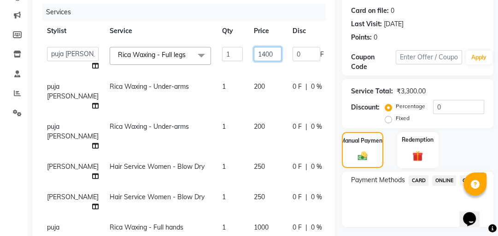
click at [254, 54] on input "1400" at bounding box center [268, 54] width 28 height 14
type input "1300"
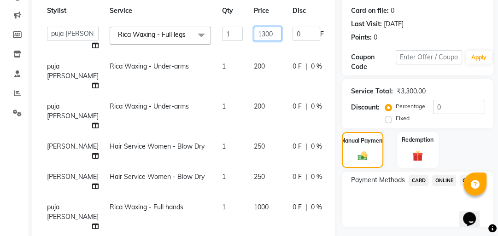
scroll to position [36, 0]
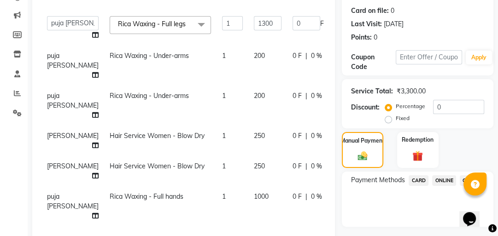
click at [249, 183] on tbody "[PERSON_NAME] [PERSON_NAME] [PERSON_NAME] sir [PERSON_NAME] khan Rica Waxing - …" at bounding box center [235, 119] width 388 height 216
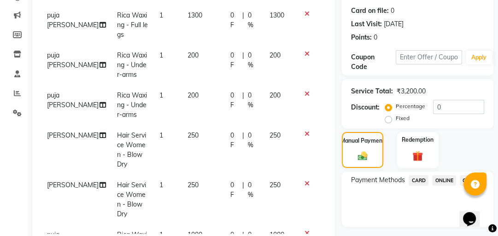
scroll to position [61, 0]
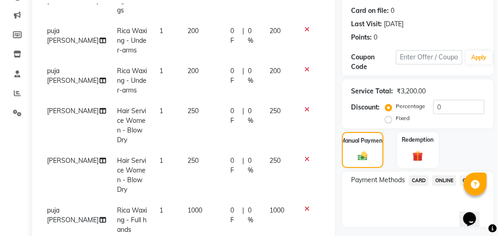
click at [196, 200] on td "1000" at bounding box center [203, 220] width 43 height 40
select select "51818"
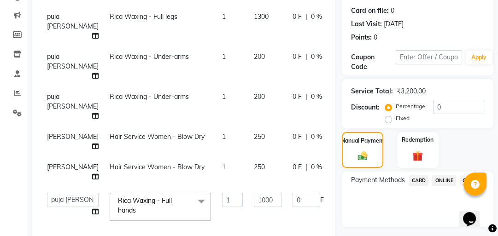
scroll to position [40, 0]
click at [254, 196] on input "1000" at bounding box center [268, 200] width 28 height 14
type input "1"
type input "900"
click at [356, 155] on img at bounding box center [362, 157] width 17 height 12
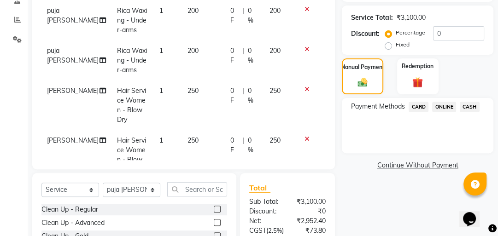
scroll to position [0, 0]
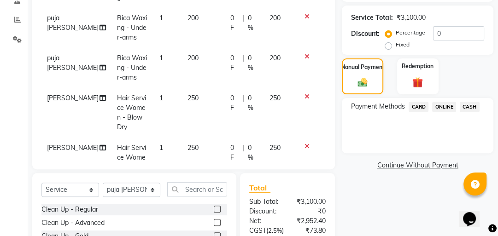
click at [197, 62] on td "200" at bounding box center [203, 68] width 43 height 40
select select "51818"
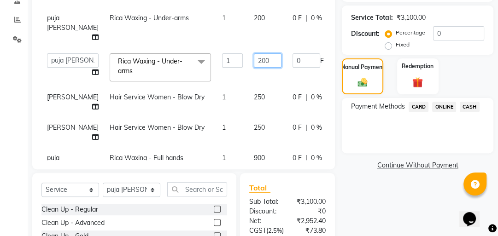
click at [254, 59] on input "200" at bounding box center [268, 60] width 28 height 14
type input "2"
type input "150"
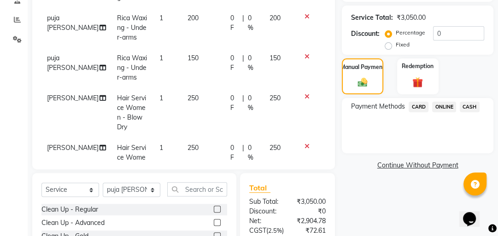
click at [253, 17] on tr "puja [PERSON_NAME] Rica Waxing - Under-arms 1 200 0 F | 0 % 200" at bounding box center [183, 28] width 284 height 40
click at [199, 16] on td "200" at bounding box center [203, 28] width 43 height 40
select select "51818"
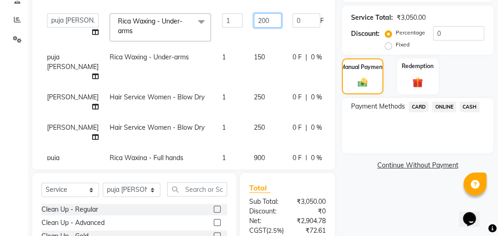
click at [254, 21] on input "200" at bounding box center [268, 20] width 28 height 14
type input "2"
type input "150"
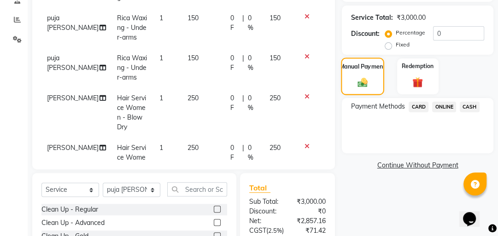
click at [365, 77] on img at bounding box center [362, 83] width 17 height 12
click at [476, 105] on span "CASH" at bounding box center [470, 107] width 20 height 11
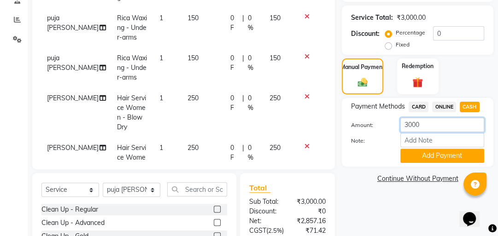
click at [450, 129] on input "3000" at bounding box center [442, 125] width 84 height 14
type input "3"
type input "1500"
click at [442, 156] on button "Add Payment" at bounding box center [442, 156] width 84 height 14
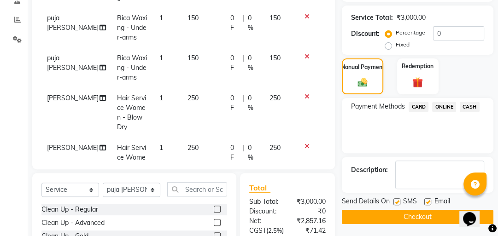
click at [446, 107] on span "ONLINE" at bounding box center [444, 107] width 24 height 11
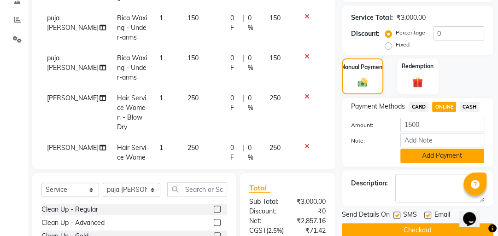
click at [453, 163] on button "Add Payment" at bounding box center [442, 156] width 84 height 14
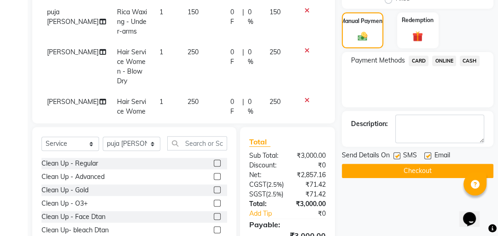
scroll to position [295, 0]
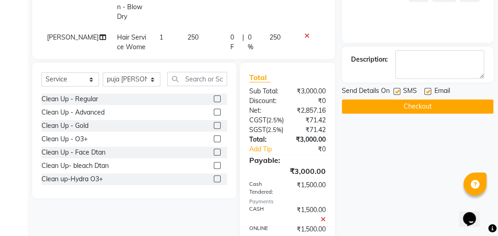
click at [396, 92] on label at bounding box center [397, 91] width 7 height 7
click at [396, 92] on input "checkbox" at bounding box center [397, 92] width 6 height 6
checkbox input "false"
click at [424, 92] on label at bounding box center [427, 91] width 7 height 7
click at [424, 92] on input "checkbox" at bounding box center [427, 92] width 6 height 6
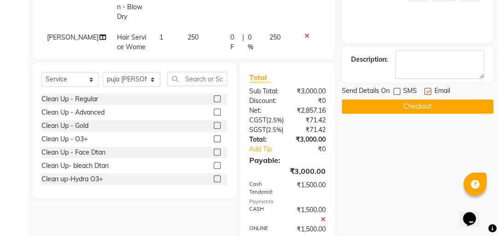
checkbox input "false"
click at [422, 109] on button "Checkout" at bounding box center [418, 107] width 152 height 14
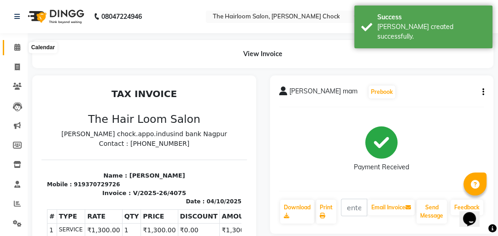
click at [16, 45] on icon at bounding box center [17, 47] width 6 height 7
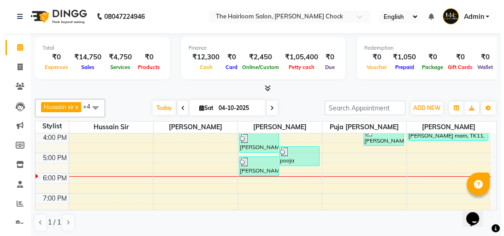
scroll to position [147, 0]
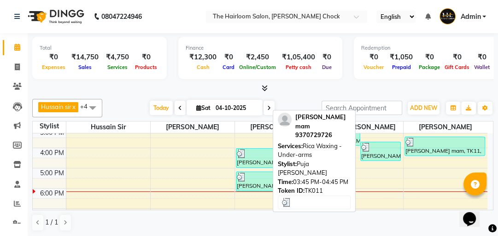
click at [369, 156] on div "[PERSON_NAME] mam, TK11, 03:45 PM-04:45 PM, Rica Waxing - Under-arms" at bounding box center [381, 151] width 40 height 18
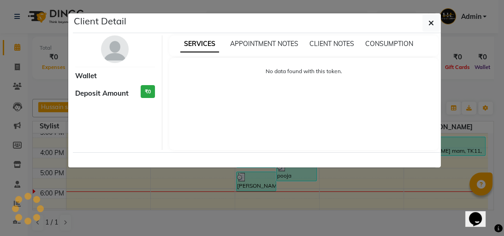
select select "3"
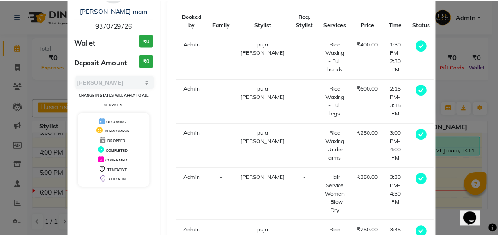
scroll to position [184, 0]
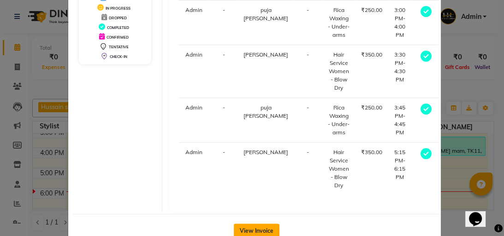
click at [249, 229] on button "View Invoice" at bounding box center [257, 231] width 46 height 15
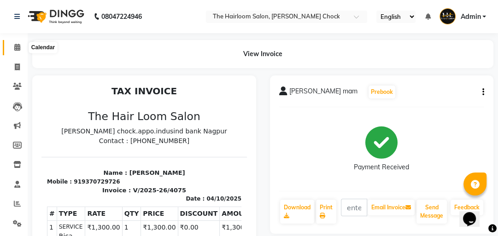
click at [20, 46] on icon at bounding box center [17, 47] width 6 height 7
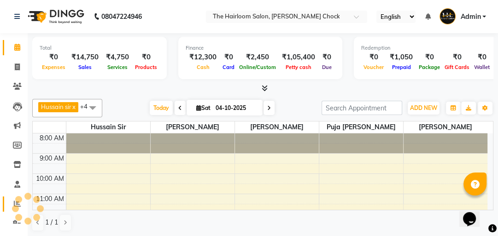
click at [14, 203] on icon at bounding box center [17, 203] width 7 height 7
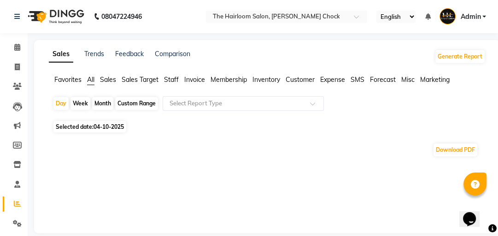
scroll to position [11, 0]
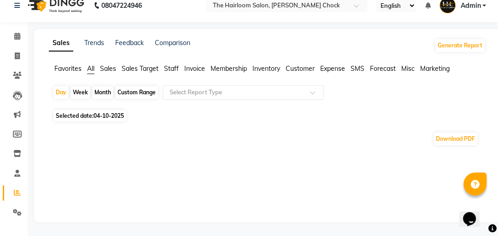
drag, startPoint x: 104, startPoint y: 94, endPoint x: 106, endPoint y: 100, distance: 5.8
click at [106, 100] on div "Day Week Month Custom Range Select Report Type" at bounding box center [267, 96] width 429 height 22
click at [103, 96] on div "Month" at bounding box center [102, 92] width 21 height 13
select select "10"
select select "2025"
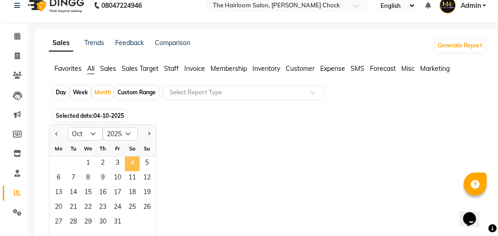
click at [131, 170] on span "4" at bounding box center [132, 164] width 15 height 15
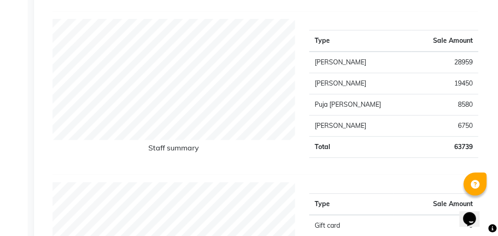
scroll to position [0, 0]
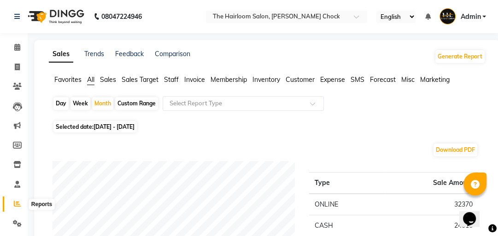
click at [16, 206] on icon at bounding box center [17, 203] width 7 height 7
click at [18, 47] on icon at bounding box center [17, 47] width 6 height 7
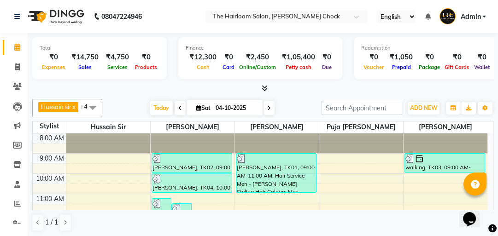
scroll to position [20, 0]
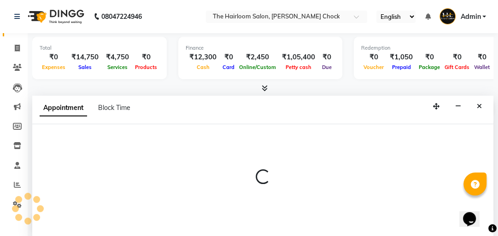
select select "88793"
select select "tentative"
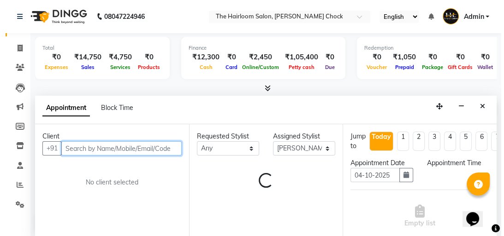
scroll to position [0, 0]
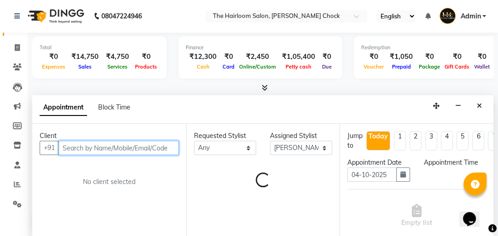
select select "630"
click at [95, 153] on input "text" at bounding box center [119, 148] width 120 height 14
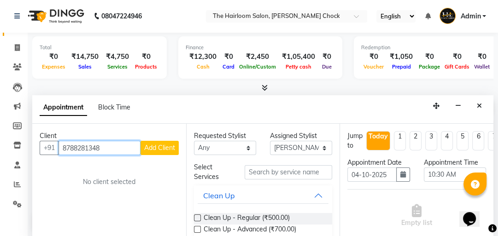
type input "8788281348"
click at [170, 147] on span "Add Client" at bounding box center [159, 148] width 31 height 8
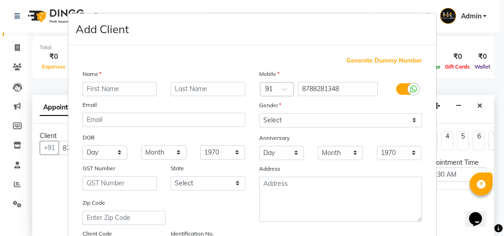
click at [107, 91] on input "text" at bounding box center [119, 89] width 75 height 14
type input "[PERSON_NAME]"
click at [191, 88] on input "text" at bounding box center [207, 89] width 75 height 14
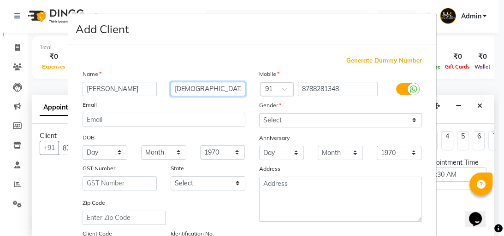
type input "[DEMOGRAPHIC_DATA]"
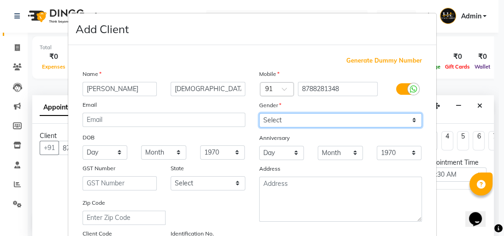
click at [313, 118] on select "Select [DEMOGRAPHIC_DATA] [DEMOGRAPHIC_DATA] Other Prefer Not To Say" at bounding box center [340, 120] width 163 height 14
select select "[DEMOGRAPHIC_DATA]"
click at [259, 114] on select "Select [DEMOGRAPHIC_DATA] [DEMOGRAPHIC_DATA] Other Prefer Not To Say" at bounding box center [340, 120] width 163 height 14
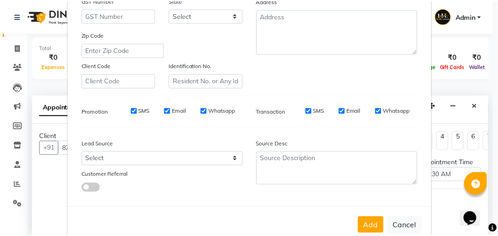
scroll to position [194, 0]
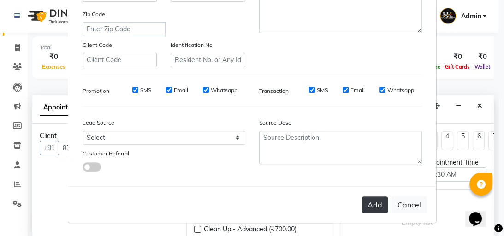
click at [362, 206] on button "Add" at bounding box center [375, 205] width 26 height 17
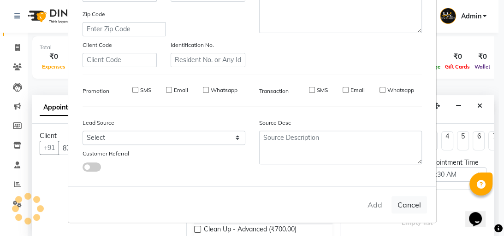
select select
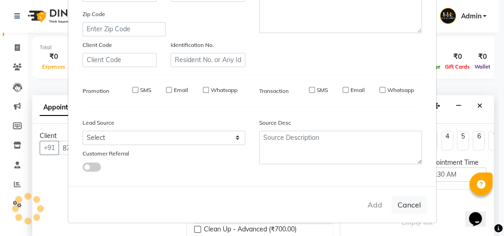
select select
checkbox input "false"
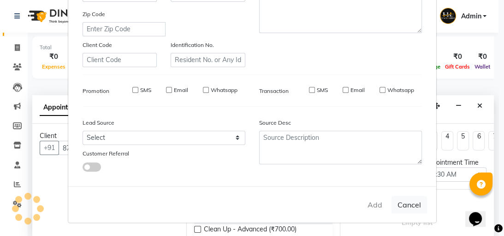
checkbox input "false"
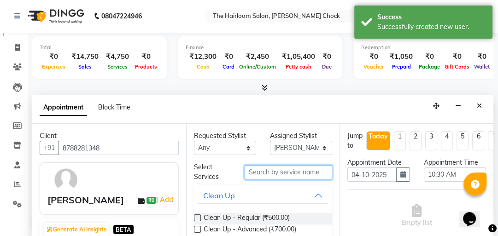
click at [270, 173] on input "text" at bounding box center [289, 172] width 88 height 14
type input "dta"
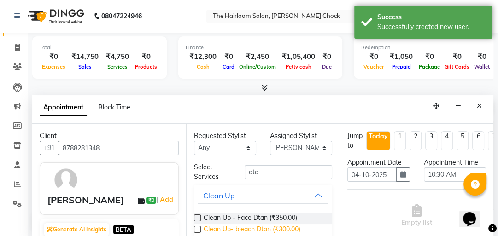
click at [258, 226] on span "Clean Up- bleach Dtan (₹300.00)" at bounding box center [252, 231] width 97 height 12
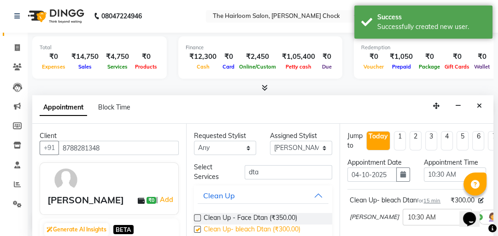
checkbox input "false"
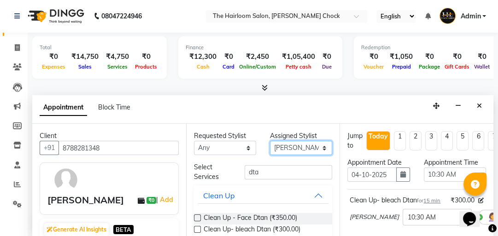
click at [318, 147] on select "Select [PERSON_NAME] [PERSON_NAME] [PERSON_NAME] sir puja [PERSON_NAME] khan" at bounding box center [301, 148] width 62 height 14
select select "41756"
click at [270, 141] on select "Select [PERSON_NAME] [PERSON_NAME] [PERSON_NAME] sir puja [PERSON_NAME] khan" at bounding box center [301, 148] width 62 height 14
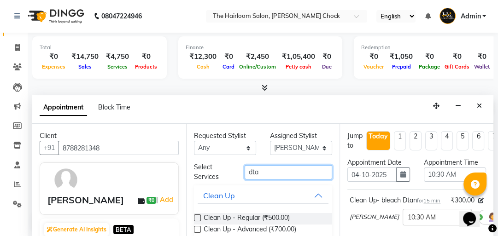
click at [267, 170] on input "dta" at bounding box center [289, 172] width 88 height 14
type input "d"
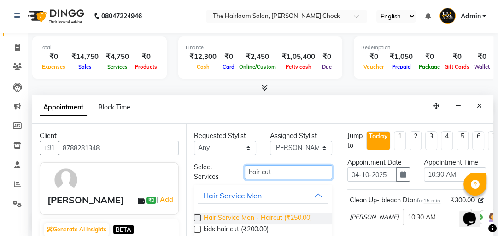
type input "hair cut"
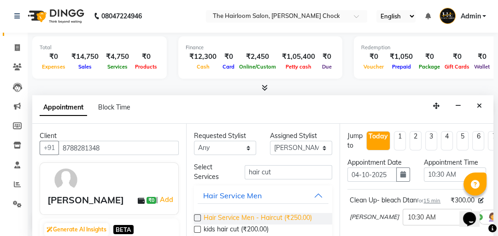
click at [270, 218] on span "Hair Service Men - Haircut (₹250.00)" at bounding box center [258, 219] width 108 height 12
checkbox input "false"
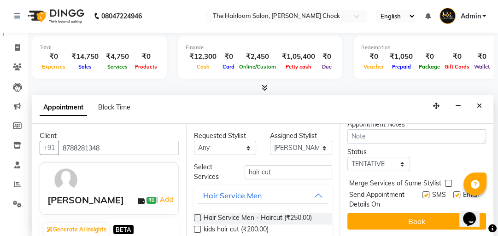
scroll to position [225, 0]
click at [453, 192] on label at bounding box center [456, 195] width 7 height 7
click at [453, 193] on input "checkbox" at bounding box center [456, 196] width 6 height 6
checkbox input "false"
click at [423, 192] on label at bounding box center [426, 195] width 7 height 7
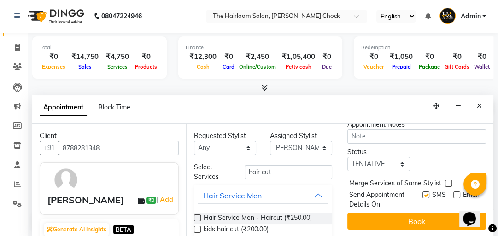
click at [423, 193] on input "checkbox" at bounding box center [426, 196] width 6 height 6
checkbox input "false"
click at [419, 213] on button "Book" at bounding box center [416, 221] width 139 height 17
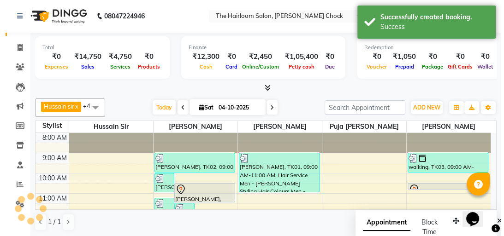
scroll to position [0, 0]
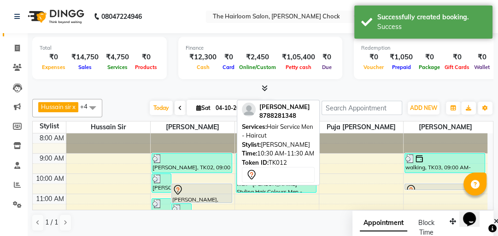
click at [206, 190] on div at bounding box center [201, 190] width 59 height 11
select select "7"
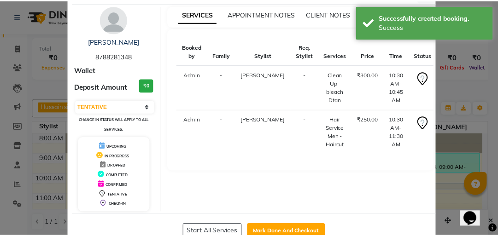
scroll to position [54, 0]
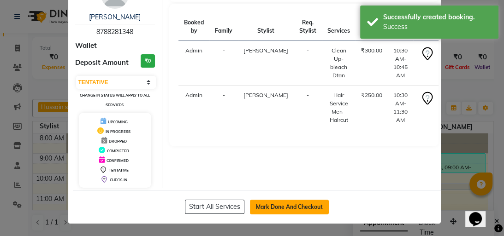
click at [288, 205] on button "Mark Done And Checkout" at bounding box center [289, 207] width 79 height 15
select select "service"
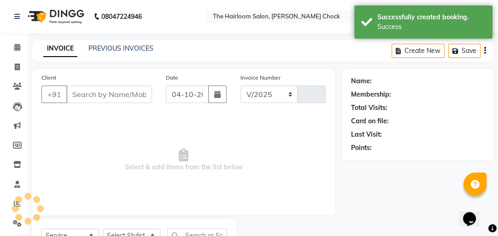
select select "5926"
type input "4076"
type input "8788281348"
select select "88793"
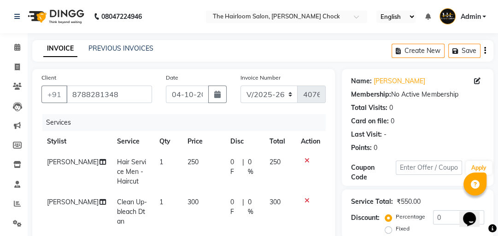
scroll to position [184, 0]
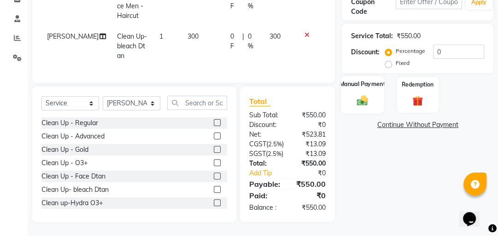
click at [360, 94] on img at bounding box center [363, 100] width 18 height 12
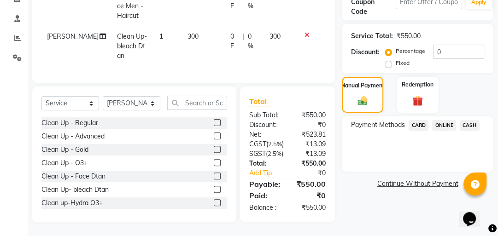
click at [444, 120] on span "ONLINE" at bounding box center [444, 125] width 24 height 11
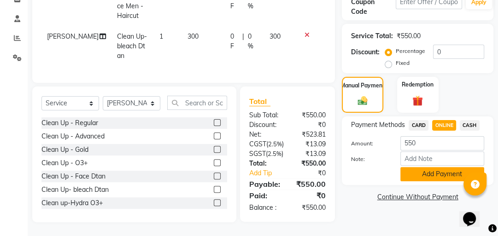
click at [441, 167] on button "Add Payment" at bounding box center [442, 174] width 84 height 14
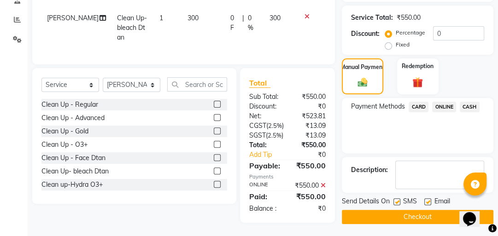
scroll to position [219, 0]
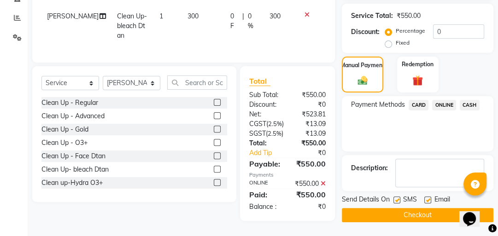
click at [426, 197] on label at bounding box center [427, 200] width 7 height 7
click at [426, 198] on input "checkbox" at bounding box center [427, 201] width 6 height 6
checkbox input "false"
click at [399, 197] on label at bounding box center [397, 200] width 7 height 7
click at [399, 198] on input "checkbox" at bounding box center [397, 201] width 6 height 6
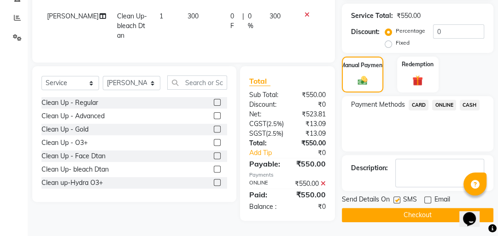
checkbox input "false"
click at [404, 208] on button "Checkout" at bounding box center [418, 215] width 152 height 14
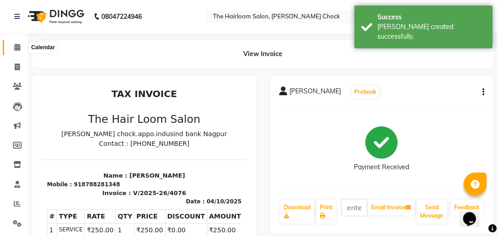
click at [17, 46] on icon at bounding box center [17, 47] width 6 height 7
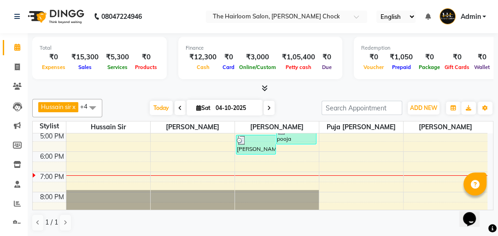
scroll to position [147, 0]
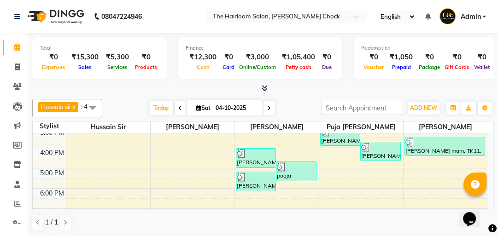
click at [341, 155] on div "8:00 AM 9:00 AM 10:00 AM 11:00 AM 12:00 PM 1:00 PM 2:00 PM 3:00 PM 4:00 PM 5:00…" at bounding box center [260, 148] width 455 height 324
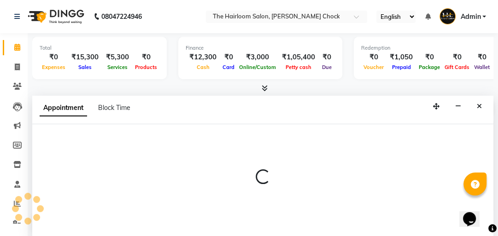
scroll to position [0, 0]
select select "51818"
select select "tentative"
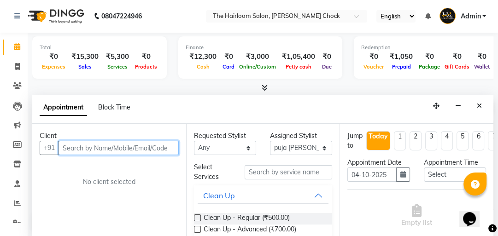
click at [139, 152] on input "text" at bounding box center [119, 148] width 120 height 14
click at [143, 151] on input "text" at bounding box center [119, 148] width 120 height 14
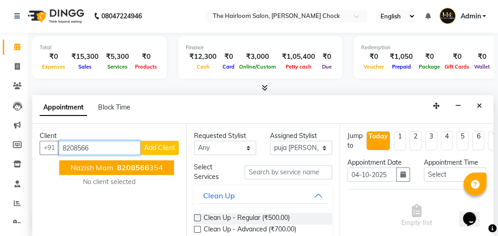
click at [140, 169] on span "8208566" at bounding box center [133, 167] width 32 height 9
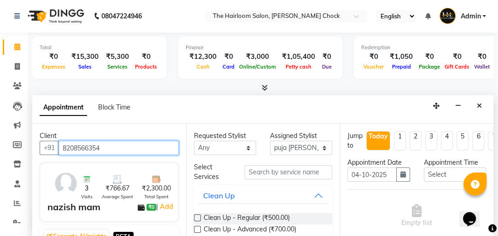
type input "8208566354"
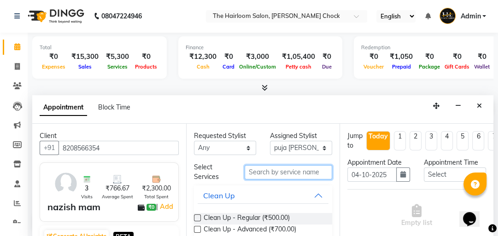
click at [315, 171] on input "text" at bounding box center [289, 172] width 88 height 14
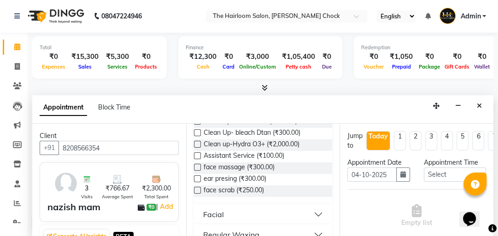
scroll to position [184, 0]
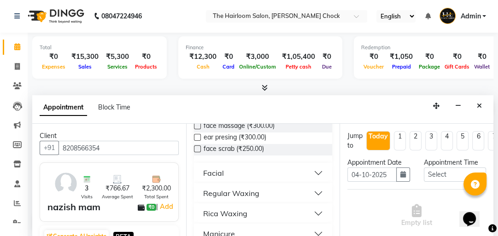
click at [229, 209] on div "Rica Waxing" at bounding box center [225, 213] width 44 height 11
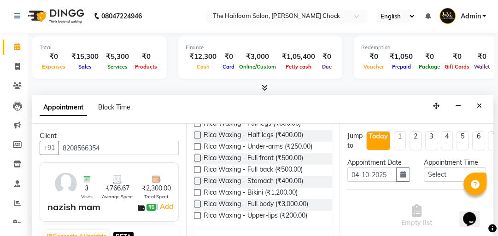
scroll to position [332, 0]
click at [245, 191] on span "Rica Waxing - Bikini (₹1,200.00)" at bounding box center [251, 194] width 94 height 12
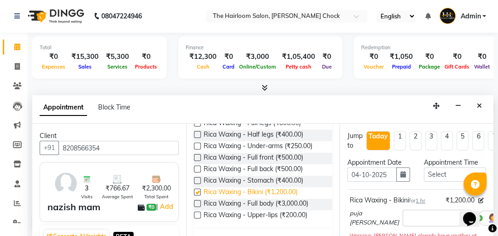
checkbox input "false"
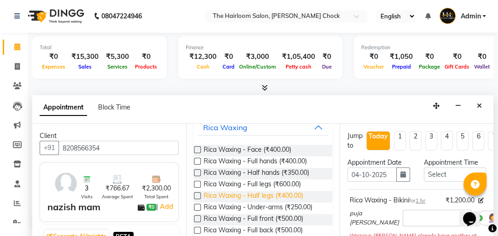
scroll to position [258, 0]
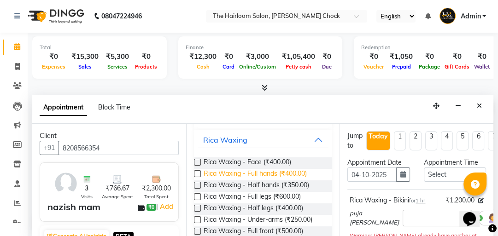
click at [276, 170] on span "Rica Waxing - Full hands (₹400.00)" at bounding box center [255, 175] width 103 height 12
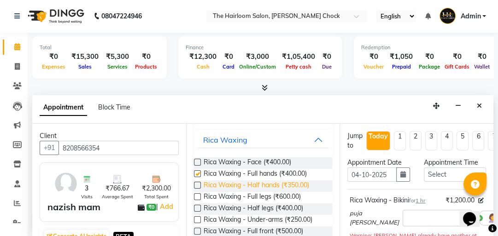
checkbox input "false"
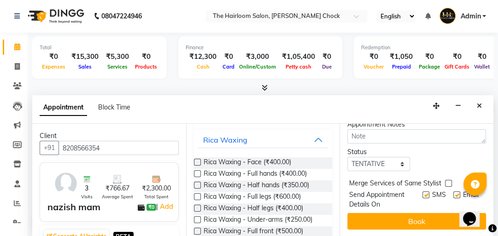
scroll to position [225, 0]
click at [423, 192] on label at bounding box center [426, 195] width 7 height 7
click at [423, 193] on input "checkbox" at bounding box center [426, 196] width 6 height 6
checkbox input "false"
click at [453, 192] on label at bounding box center [456, 195] width 7 height 7
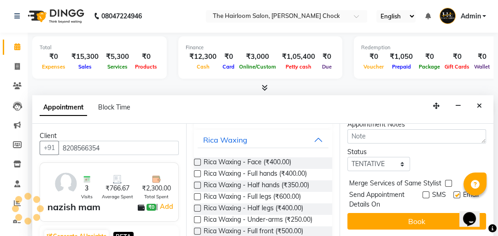
click at [453, 193] on input "checkbox" at bounding box center [456, 196] width 6 height 6
checkbox input "false"
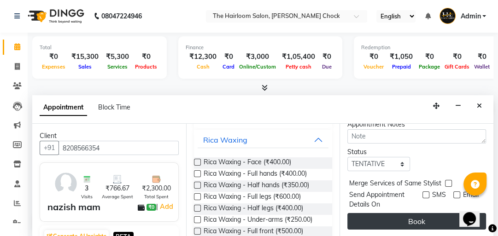
click at [423, 213] on button "Book" at bounding box center [416, 221] width 139 height 17
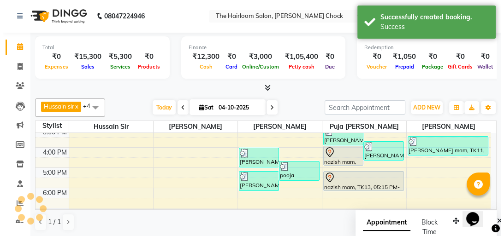
scroll to position [0, 0]
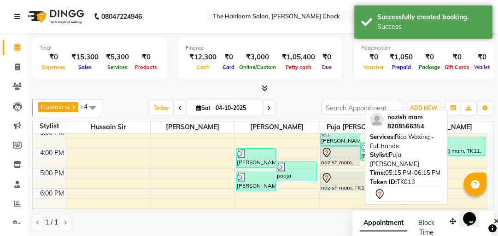
click at [348, 186] on div "nazish mam, TK13, 05:15 PM-06:15 PM, Rica Waxing - Full hands" at bounding box center [361, 181] width 80 height 19
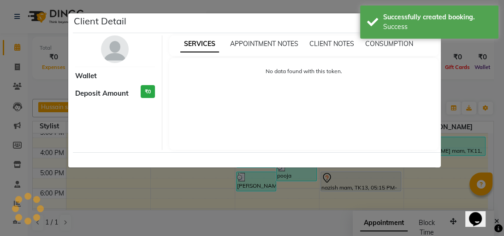
select select "7"
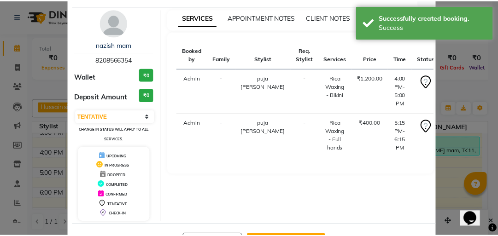
scroll to position [61, 0]
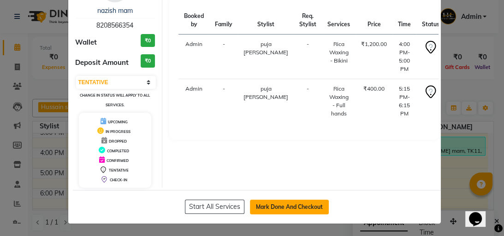
click at [297, 207] on button "Mark Done And Checkout" at bounding box center [289, 207] width 79 height 15
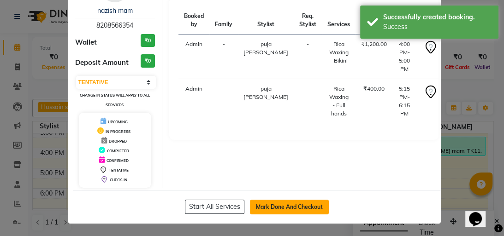
select select "service"
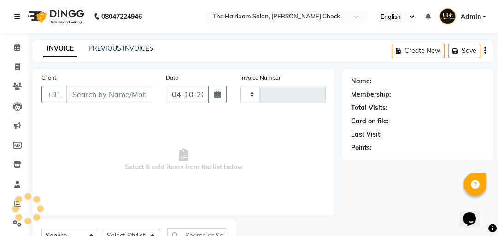
type input "4077"
select select "5926"
type input "8208566354"
select select "51818"
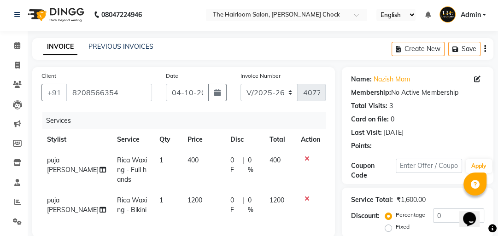
scroll to position [111, 0]
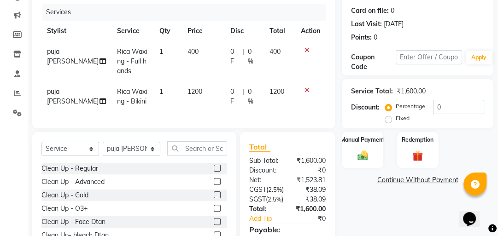
click at [200, 90] on td "1200" at bounding box center [203, 97] width 43 height 30
select select "51818"
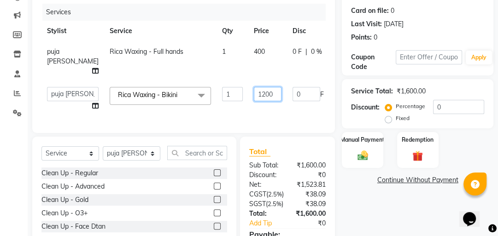
click at [254, 94] on input "1200" at bounding box center [268, 94] width 28 height 14
type input "1"
type input "1000"
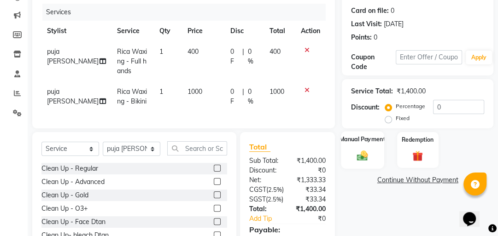
click at [359, 150] on img at bounding box center [363, 155] width 18 height 12
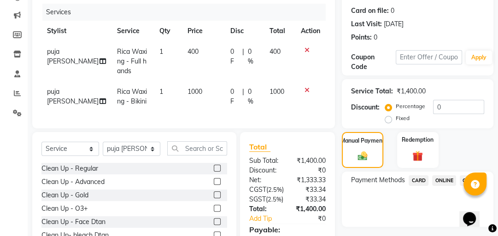
click at [444, 179] on span "ONLINE" at bounding box center [444, 181] width 24 height 11
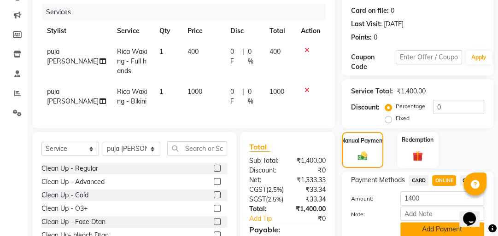
scroll to position [184, 0]
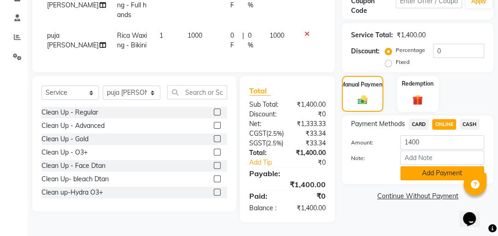
click at [426, 166] on button "Add Payment" at bounding box center [442, 173] width 84 height 14
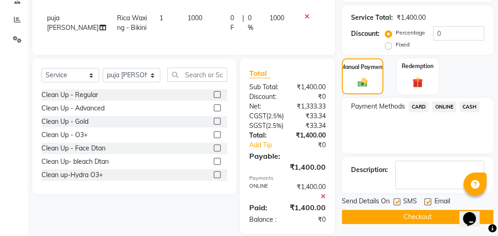
click at [397, 203] on label at bounding box center [397, 202] width 7 height 7
click at [397, 203] on input "checkbox" at bounding box center [397, 203] width 6 height 6
checkbox input "false"
click at [426, 202] on label at bounding box center [427, 202] width 7 height 7
click at [426, 202] on input "checkbox" at bounding box center [427, 203] width 6 height 6
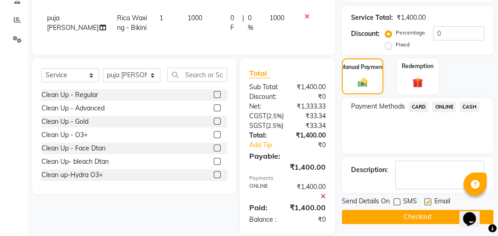
checkbox input "false"
click at [408, 217] on button "Checkout" at bounding box center [418, 217] width 152 height 14
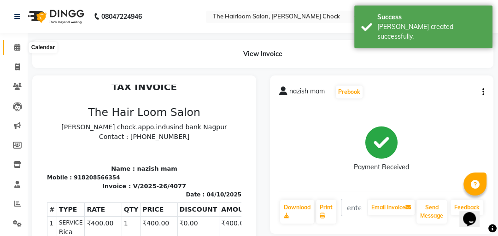
click at [18, 49] on icon at bounding box center [17, 47] width 6 height 7
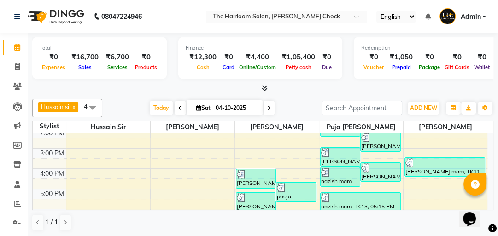
scroll to position [111, 0]
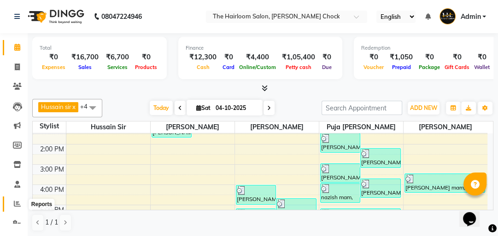
click at [15, 203] on icon at bounding box center [17, 203] width 7 height 7
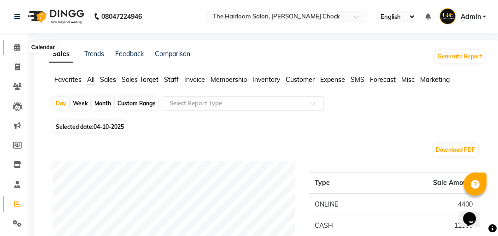
click at [14, 50] on icon at bounding box center [17, 47] width 6 height 7
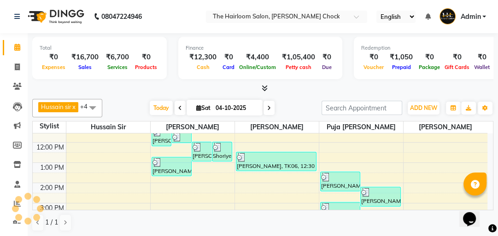
scroll to position [60, 0]
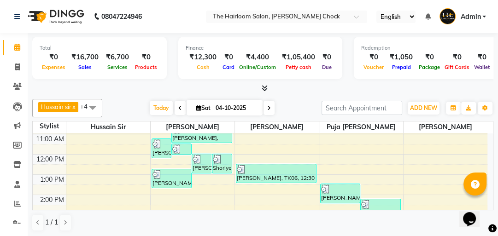
click at [90, 172] on div "8:00 AM 9:00 AM 10:00 AM 11:00 AM 12:00 PM 1:00 PM 2:00 PM 3:00 PM 4:00 PM 5:00…" at bounding box center [260, 236] width 455 height 324
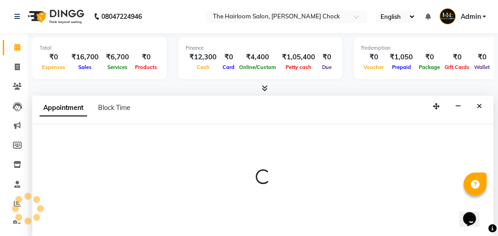
scroll to position [0, 0]
select select "41755"
select select "tentative"
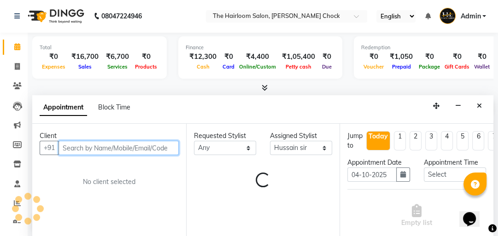
click at [91, 147] on input "text" at bounding box center [119, 148] width 120 height 14
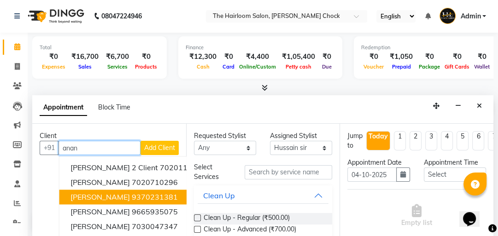
click at [100, 199] on span "[PERSON_NAME]" at bounding box center [100, 197] width 59 height 9
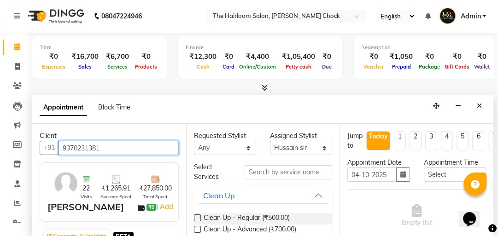
type input "9370231381"
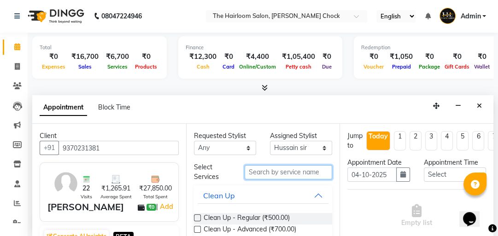
click at [276, 172] on input "text" at bounding box center [289, 172] width 88 height 14
click at [285, 171] on input "text" at bounding box center [289, 172] width 88 height 14
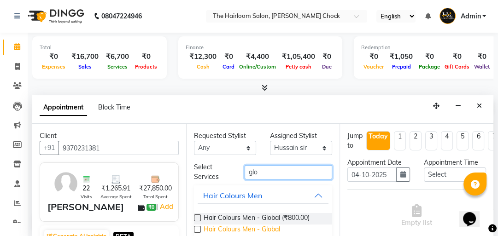
type input "glo"
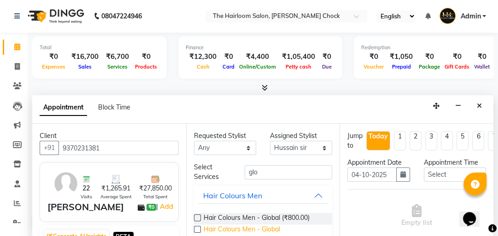
click at [271, 229] on span "Hair Colours Men - Global ([MEDICAL_DATA] Free) (₹1,000.00)" at bounding box center [265, 234] width 122 height 19
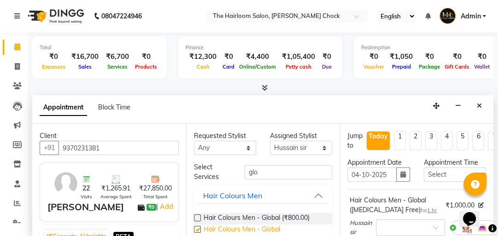
checkbox input "false"
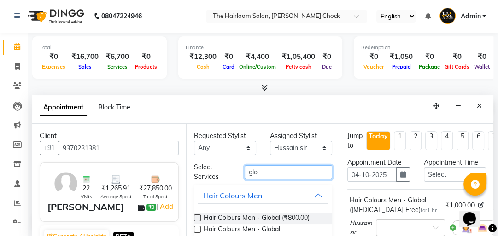
click at [258, 172] on input "glo" at bounding box center [289, 172] width 88 height 14
type input "g"
type input "hair cut"
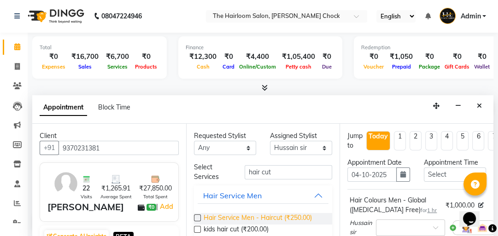
click at [265, 216] on span "Hair Service Men - Haircut (₹250.00)" at bounding box center [258, 219] width 108 height 12
checkbox input "false"
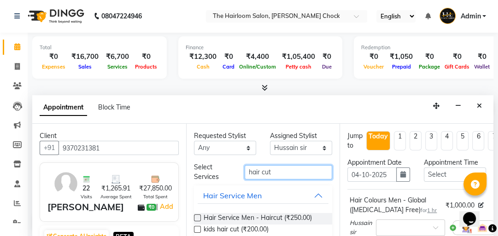
click at [274, 171] on input "hair cut" at bounding box center [289, 172] width 88 height 14
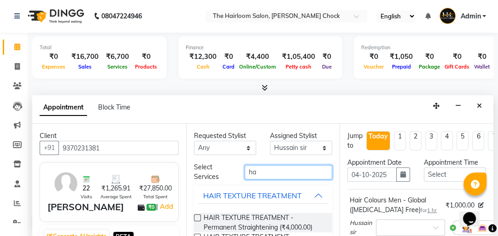
type input "h"
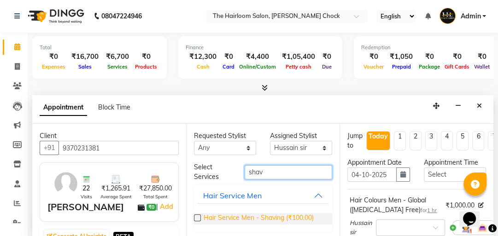
type input "shav"
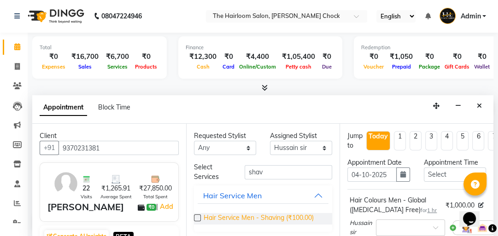
click at [277, 217] on span "Hair Service Men - Shaving (₹100.00)" at bounding box center [259, 219] width 110 height 12
checkbox input "false"
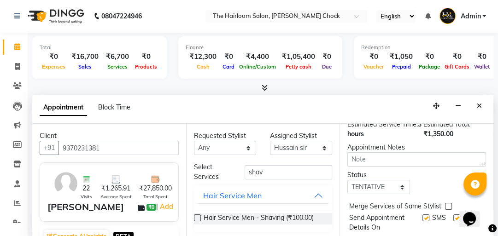
scroll to position [258, 0]
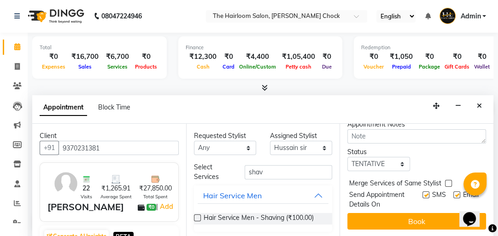
drag, startPoint x: 447, startPoint y: 199, endPoint x: 438, endPoint y: 199, distance: 9.7
click at [453, 199] on label at bounding box center [456, 195] width 7 height 7
click at [453, 199] on input "checkbox" at bounding box center [456, 196] width 6 height 6
checkbox input "false"
click at [423, 199] on label at bounding box center [426, 195] width 7 height 7
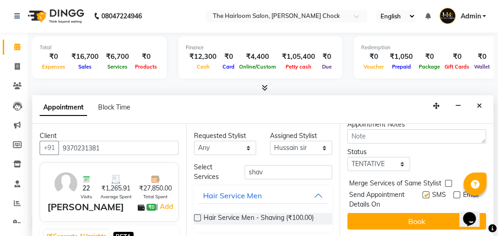
click at [423, 199] on input "checkbox" at bounding box center [426, 196] width 6 height 6
checkbox input "false"
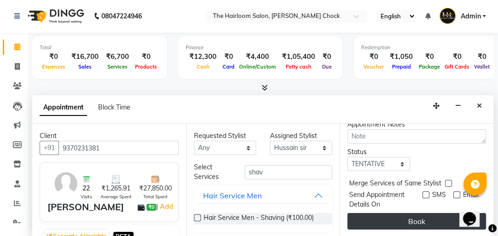
click at [414, 222] on button "Book" at bounding box center [416, 221] width 139 height 17
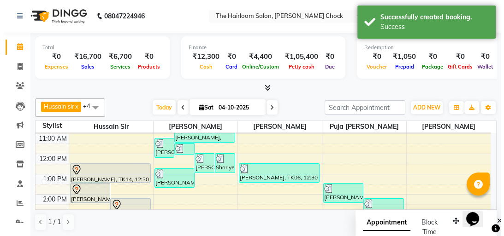
scroll to position [0, 0]
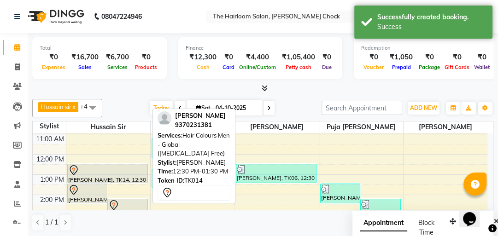
click at [109, 177] on div "[PERSON_NAME], TK14, 12:30 PM-01:30 PM, Hair Colours Men - Global ([MEDICAL_DAT…" at bounding box center [108, 174] width 80 height 18
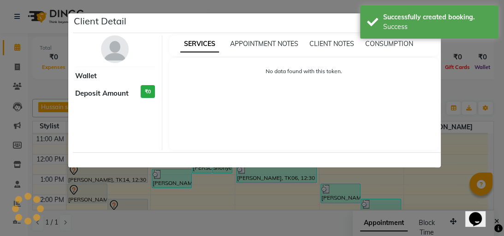
select select "7"
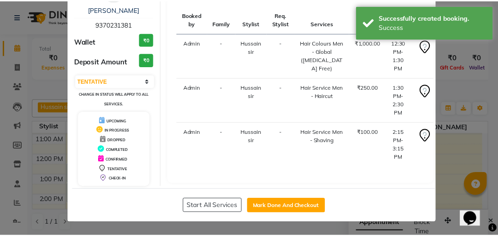
scroll to position [74, 0]
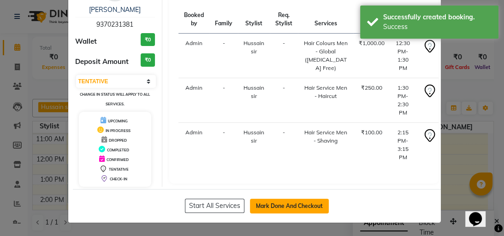
click at [292, 203] on button "Mark Done And Checkout" at bounding box center [289, 206] width 79 height 15
select select "service"
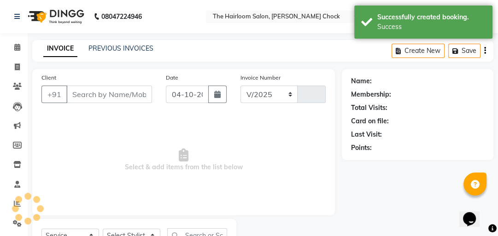
select select "5926"
type input "4078"
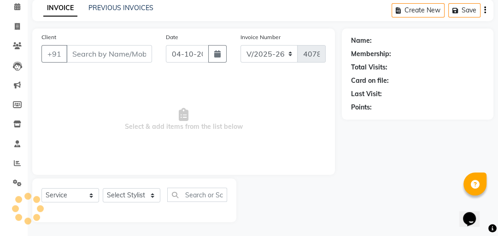
type input "9370231381"
select select "41755"
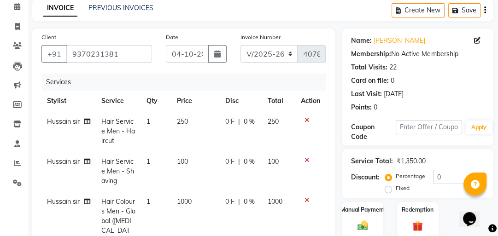
scroll to position [188, 0]
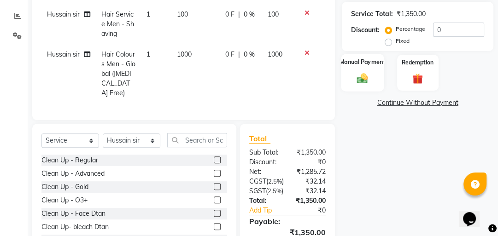
click at [356, 72] on img at bounding box center [363, 78] width 18 height 12
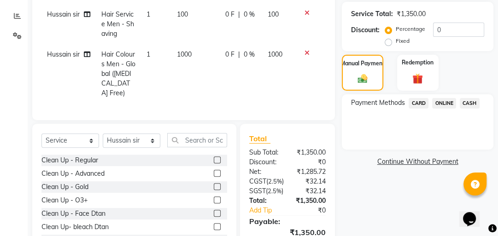
click at [466, 102] on span "CASH" at bounding box center [470, 103] width 20 height 11
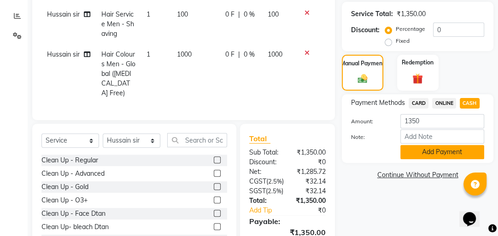
click at [444, 148] on button "Add Payment" at bounding box center [442, 152] width 84 height 14
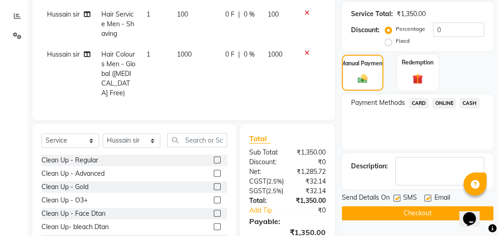
scroll to position [300, 0]
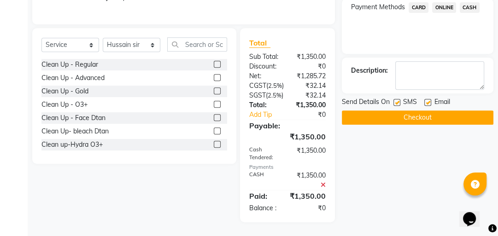
click at [427, 99] on label at bounding box center [427, 102] width 7 height 7
click at [427, 100] on input "checkbox" at bounding box center [427, 103] width 6 height 6
checkbox input "false"
drag, startPoint x: 396, startPoint y: 84, endPoint x: 397, endPoint y: 89, distance: 4.7
click at [397, 99] on label at bounding box center [397, 102] width 7 height 7
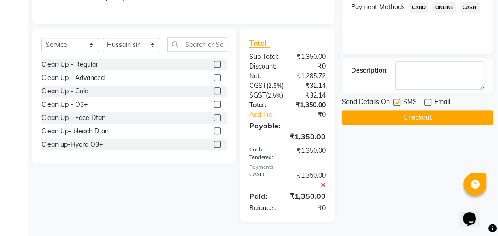
click at [397, 100] on input "checkbox" at bounding box center [397, 103] width 6 height 6
checkbox input "false"
click at [399, 111] on button "Checkout" at bounding box center [418, 118] width 152 height 14
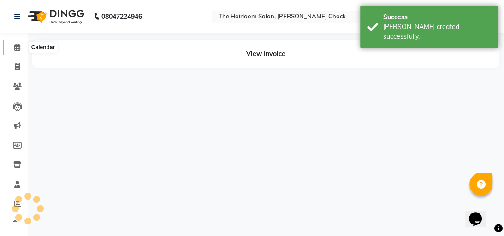
click at [18, 48] on icon at bounding box center [17, 47] width 6 height 7
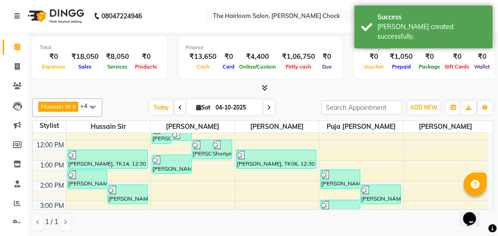
scroll to position [111, 0]
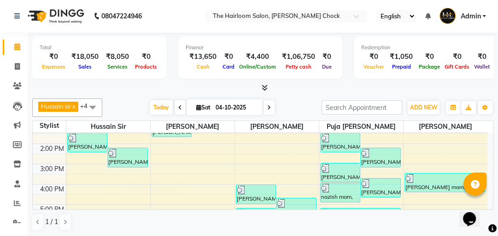
click at [90, 183] on div "8:00 AM 9:00 AM 10:00 AM 11:00 AM 12:00 PM 1:00 PM 2:00 PM 3:00 PM 4:00 PM 5:00…" at bounding box center [260, 185] width 455 height 324
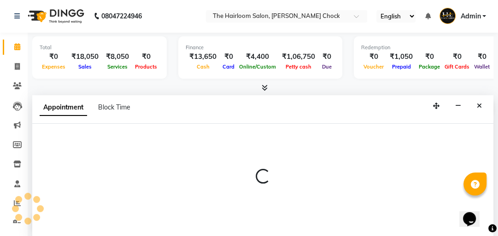
select select "41755"
select select "tentative"
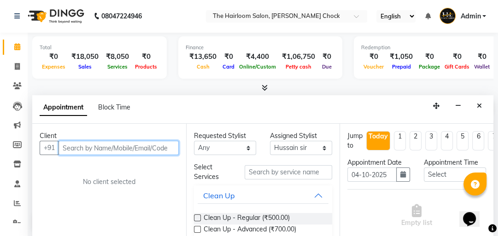
click at [94, 149] on input "text" at bounding box center [119, 148] width 120 height 14
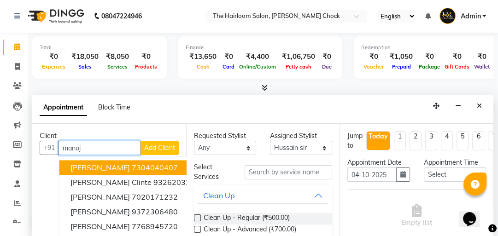
click at [132, 168] on ngb-highlight "7304040407" at bounding box center [155, 167] width 46 height 9
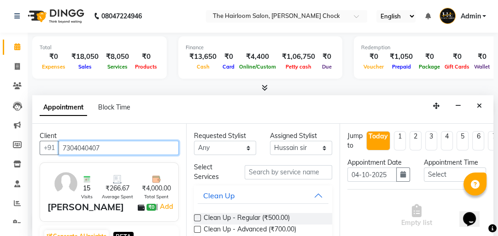
type input "7304040407"
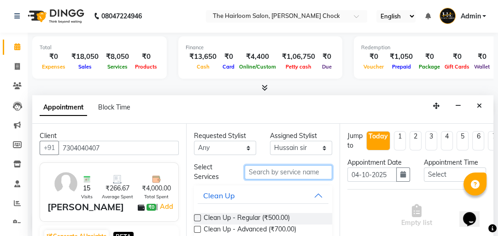
click at [282, 171] on input "text" at bounding box center [289, 172] width 88 height 14
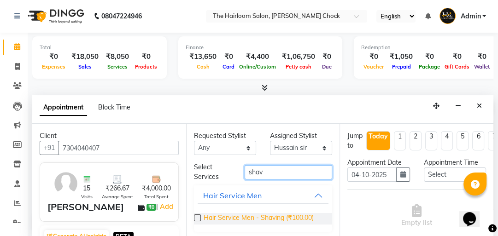
type input "shav"
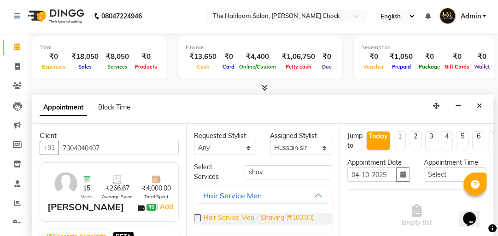
click at [272, 217] on span "Hair Service Men - Shaving (₹100.00)" at bounding box center [259, 219] width 110 height 12
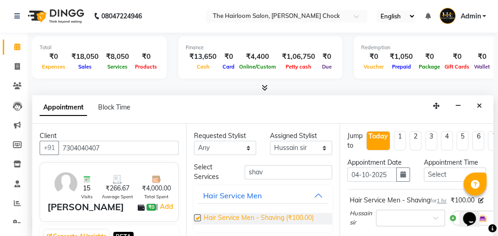
checkbox input "false"
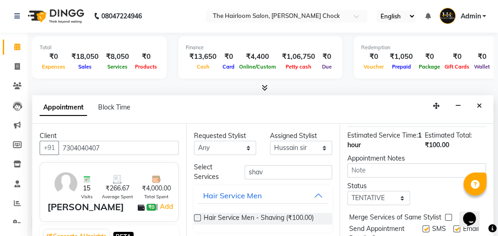
scroll to position [163, 0]
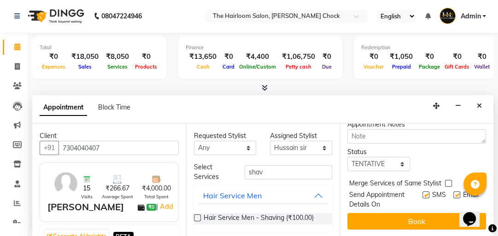
click at [453, 192] on label at bounding box center [456, 195] width 7 height 7
click at [453, 193] on input "checkbox" at bounding box center [456, 196] width 6 height 6
checkbox input "false"
click at [423, 192] on label at bounding box center [426, 195] width 7 height 7
click at [423, 193] on input "checkbox" at bounding box center [426, 196] width 6 height 6
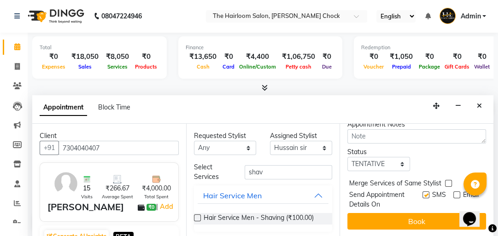
checkbox input "false"
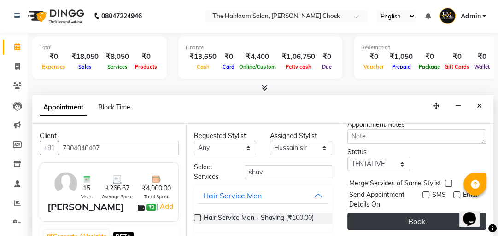
click at [426, 213] on button "Book" at bounding box center [416, 221] width 139 height 17
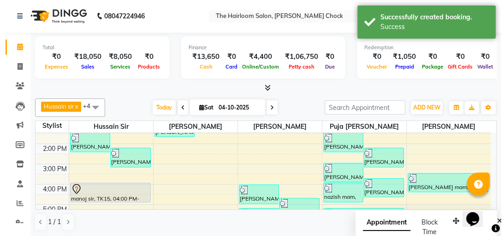
scroll to position [0, 0]
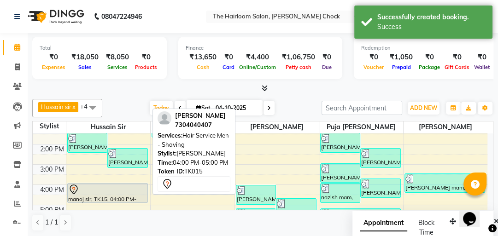
click at [88, 192] on div at bounding box center [107, 189] width 79 height 11
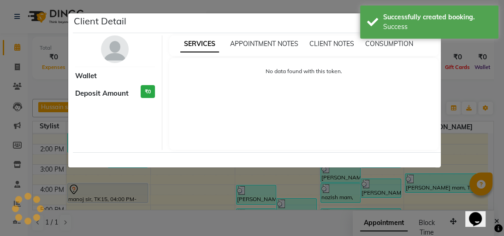
select select "7"
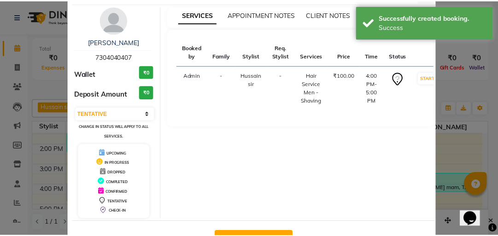
scroll to position [61, 0]
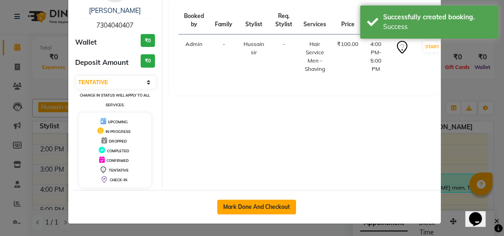
click at [244, 206] on button "Mark Done And Checkout" at bounding box center [256, 207] width 79 height 15
select select "service"
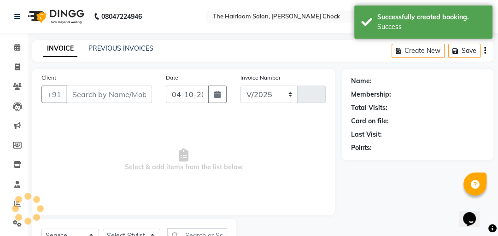
select select "5926"
type input "4079"
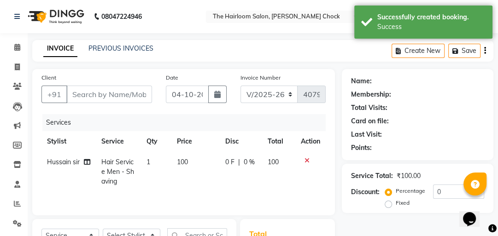
type input "7304040407"
select select "41755"
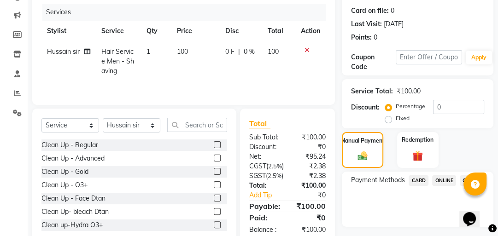
click at [441, 181] on span "ONLINE" at bounding box center [444, 181] width 24 height 11
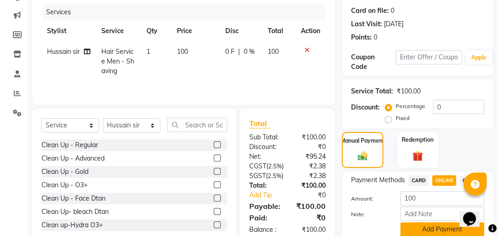
scroll to position [152, 0]
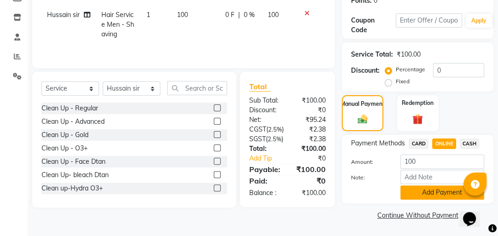
click at [437, 188] on button "Add Payment" at bounding box center [442, 193] width 84 height 14
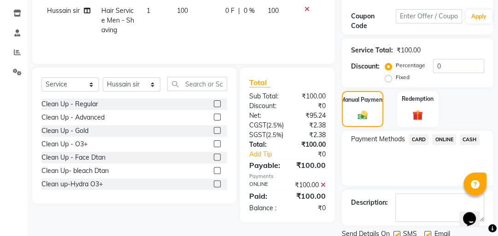
scroll to position [185, 0]
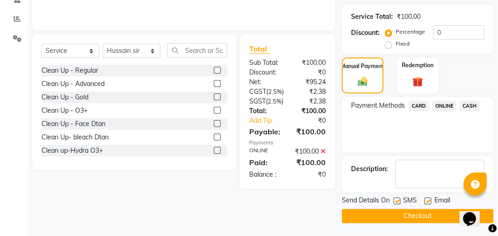
drag, startPoint x: 429, startPoint y: 199, endPoint x: 401, endPoint y: 194, distance: 28.6
click at [428, 199] on label at bounding box center [427, 201] width 7 height 7
click at [428, 199] on input "checkbox" at bounding box center [427, 202] width 6 height 6
checkbox input "false"
click at [396, 198] on label at bounding box center [397, 201] width 7 height 7
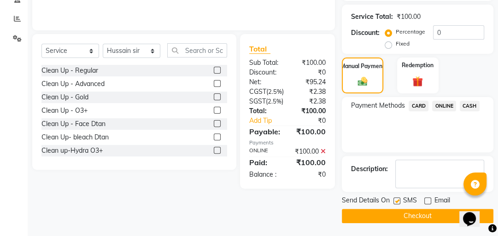
click at [396, 199] on input "checkbox" at bounding box center [397, 202] width 6 height 6
checkbox input "false"
click at [398, 212] on button "Checkout" at bounding box center [418, 216] width 152 height 14
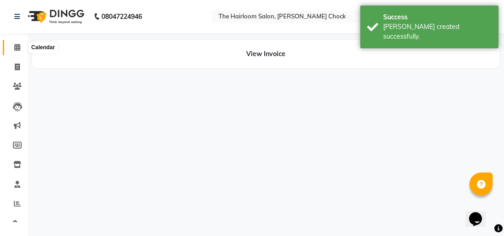
click at [18, 48] on icon at bounding box center [17, 47] width 6 height 7
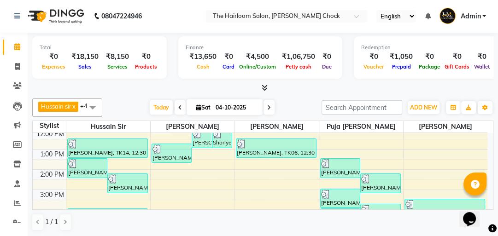
scroll to position [111, 0]
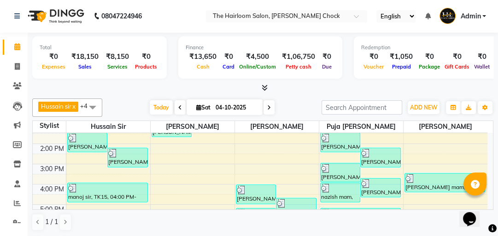
click at [161, 147] on div "8:00 AM 9:00 AM 10:00 AM 11:00 AM 12:00 PM 1:00 PM 2:00 PM 3:00 PM 4:00 PM 5:00…" at bounding box center [260, 185] width 455 height 324
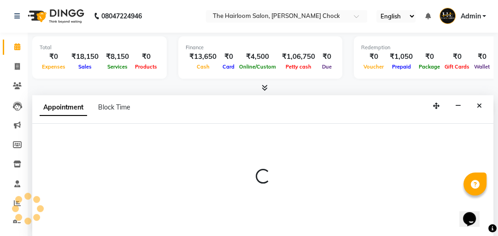
scroll to position [109, 0]
select select "41756"
select select "tentative"
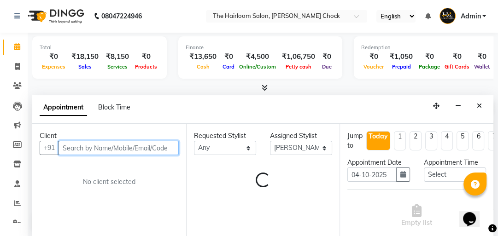
click at [124, 153] on input "text" at bounding box center [119, 148] width 120 height 14
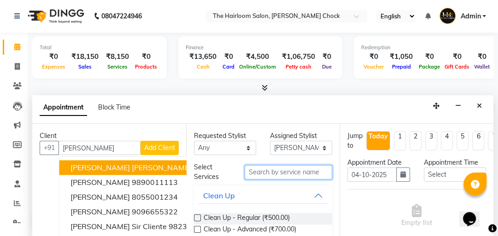
click at [282, 169] on input "text" at bounding box center [289, 172] width 88 height 14
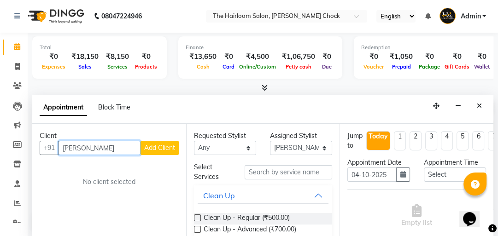
click at [100, 150] on input "[PERSON_NAME]" at bounding box center [100, 148] width 82 height 14
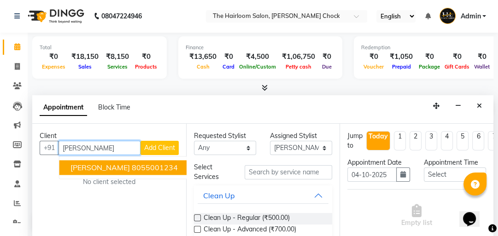
click at [106, 166] on span "[PERSON_NAME]" at bounding box center [100, 167] width 59 height 9
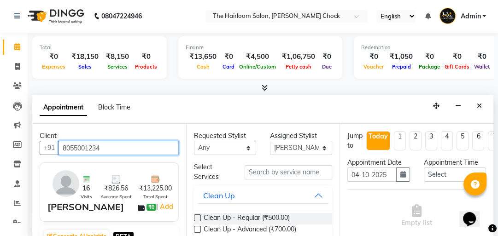
type input "8055001234"
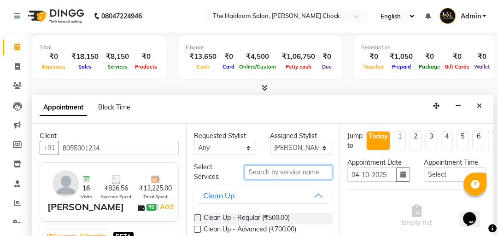
click at [293, 173] on input "text" at bounding box center [289, 172] width 88 height 14
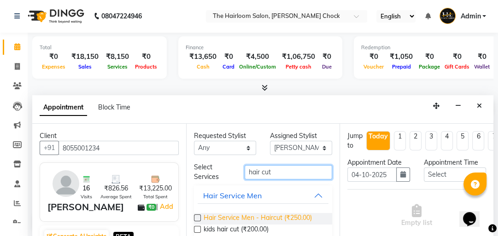
type input "hair cut"
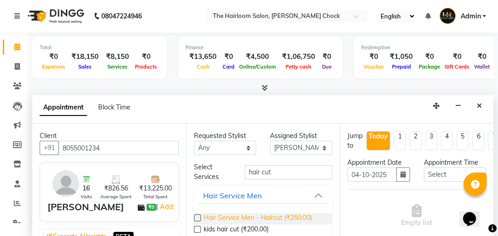
click at [281, 218] on span "Hair Service Men - Haircut (₹250.00)" at bounding box center [258, 219] width 108 height 12
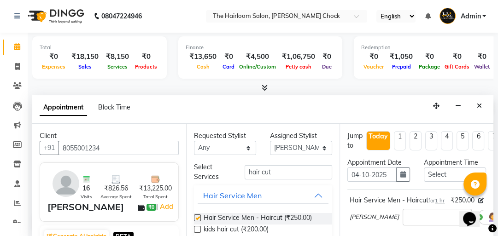
checkbox input "false"
click at [264, 227] on span "kids hair cut (₹200.00)" at bounding box center [236, 231] width 65 height 12
checkbox input "false"
drag, startPoint x: 279, startPoint y: 163, endPoint x: 214, endPoint y: 171, distance: 65.5
click at [215, 171] on div "Select Services hair cut" at bounding box center [263, 172] width 153 height 19
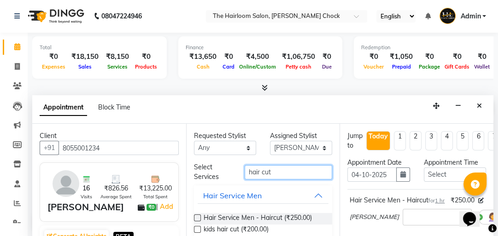
drag, startPoint x: 278, startPoint y: 175, endPoint x: 243, endPoint y: 174, distance: 35.0
click at [245, 174] on input "hair cut" at bounding box center [289, 172] width 88 height 14
type input "glo"
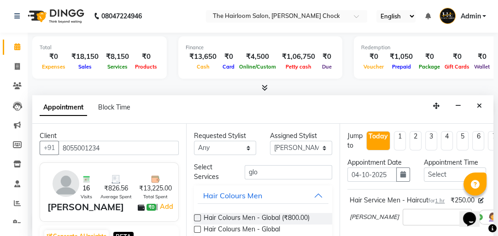
drag, startPoint x: 265, startPoint y: 227, endPoint x: 275, endPoint y: 208, distance: 20.6
click at [266, 227] on span "Hair Colours Men - Global ([MEDICAL_DATA] Free) (₹1,000.00)" at bounding box center [265, 234] width 122 height 19
checkbox input "false"
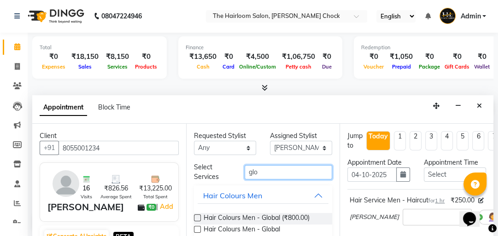
drag, startPoint x: 276, startPoint y: 170, endPoint x: 194, endPoint y: 178, distance: 82.5
click at [197, 179] on div "Select Services glo" at bounding box center [263, 172] width 153 height 19
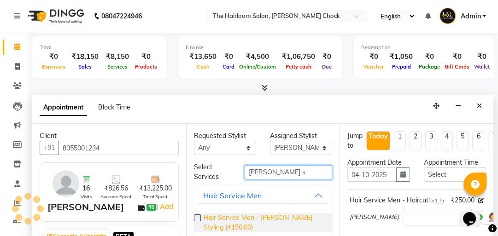
type input "[PERSON_NAME] s"
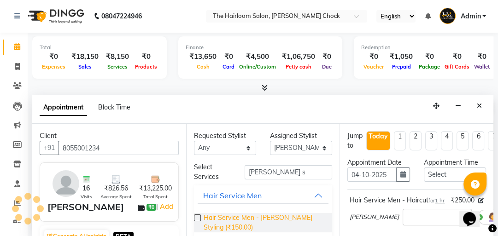
click at [238, 218] on span "Hair Service Men - [PERSON_NAME] Styling (₹150.00)" at bounding box center [265, 222] width 122 height 19
checkbox input "false"
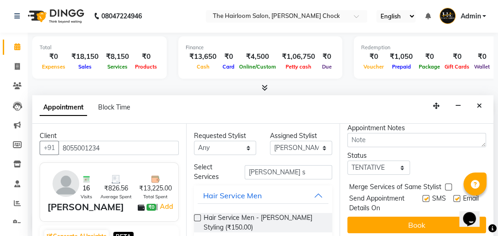
scroll to position [295, 0]
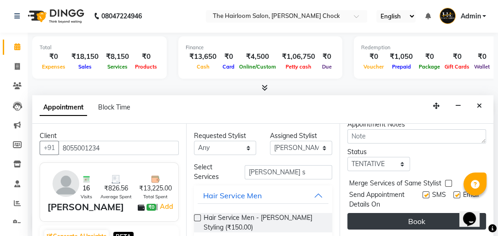
click at [426, 226] on button "Book" at bounding box center [416, 221] width 139 height 17
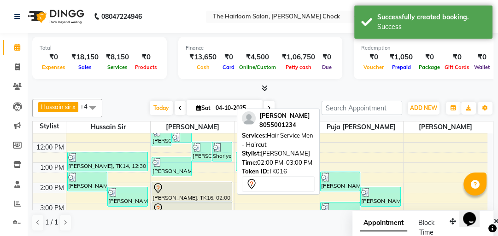
scroll to position [109, 0]
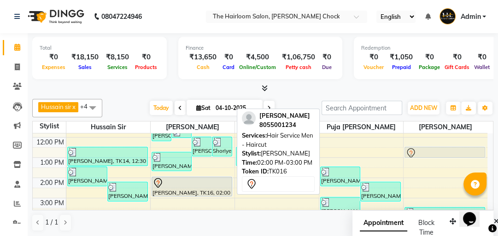
drag, startPoint x: 182, startPoint y: 164, endPoint x: 418, endPoint y: 140, distance: 237.1
click at [418, 140] on div "8:00 AM 9:00 AM 10:00 AM 11:00 AM 12:00 PM 1:00 PM 2:00 PM 3:00 PM 4:00 PM 5:00…" at bounding box center [260, 219] width 455 height 324
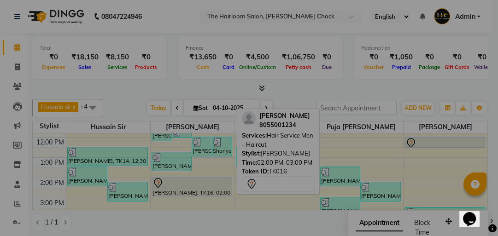
click at [220, 164] on button "Yes" at bounding box center [234, 174] width 28 height 20
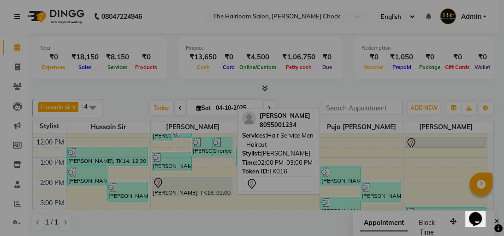
scroll to position [65, 0]
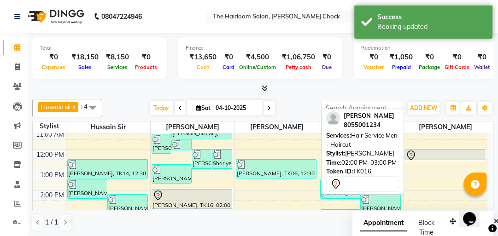
click at [185, 194] on div at bounding box center [192, 195] width 79 height 11
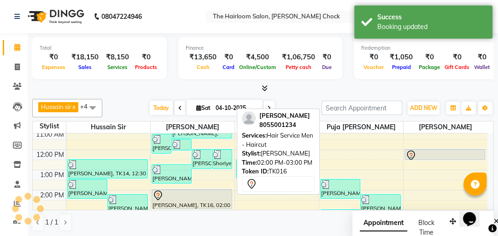
click at [185, 194] on div at bounding box center [192, 195] width 79 height 11
select select "7"
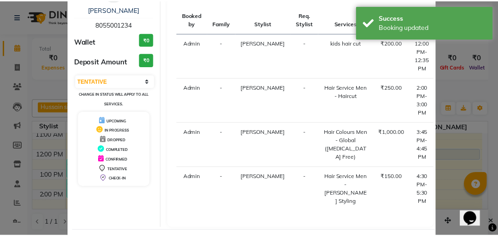
scroll to position [127, 0]
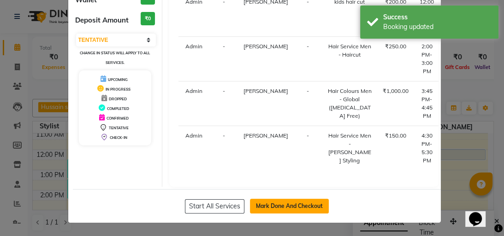
click at [263, 204] on button "Mark Done And Checkout" at bounding box center [289, 206] width 79 height 15
select select "service"
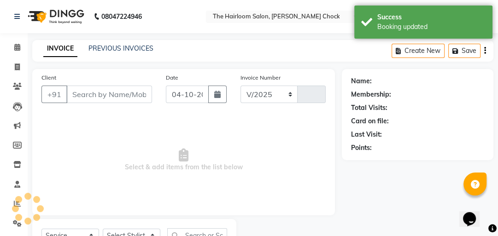
select select "5926"
type input "4080"
type input "8055001234"
select select "41756"
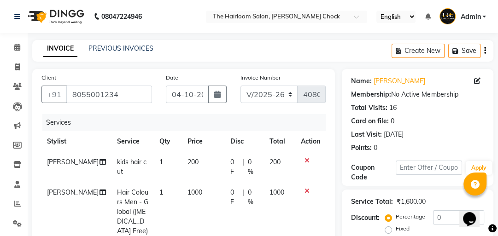
scroll to position [111, 0]
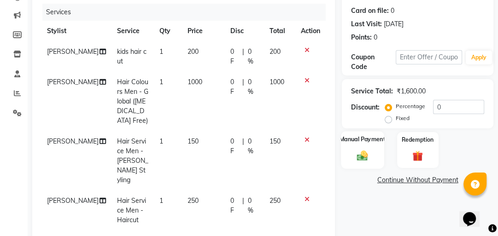
click at [370, 153] on img at bounding box center [363, 155] width 18 height 12
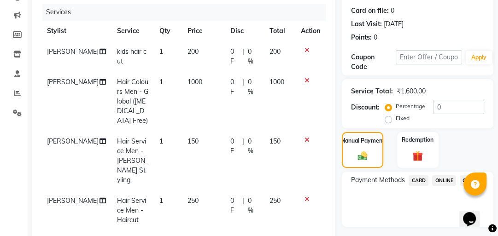
click at [442, 177] on span "ONLINE" at bounding box center [444, 181] width 24 height 11
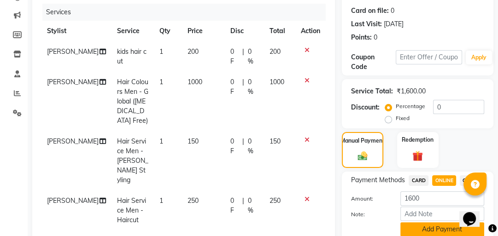
click at [439, 223] on button "Add Payment" at bounding box center [442, 230] width 84 height 14
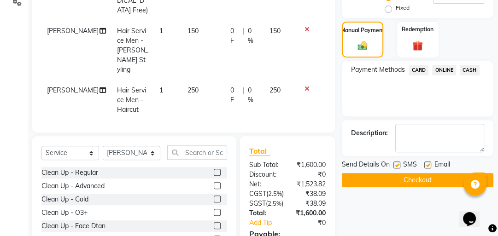
scroll to position [311, 0]
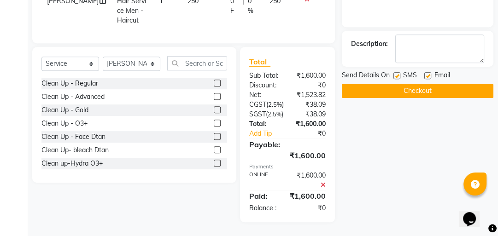
click at [394, 89] on button "Checkout" at bounding box center [418, 91] width 152 height 14
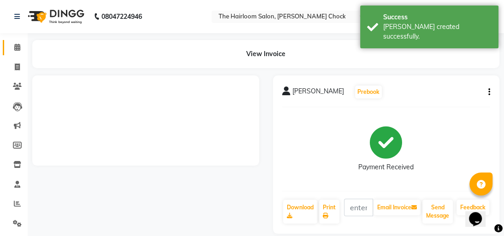
click at [19, 40] on link "Calendar" at bounding box center [14, 47] width 22 height 15
